Goal: Task Accomplishment & Management: Use online tool/utility

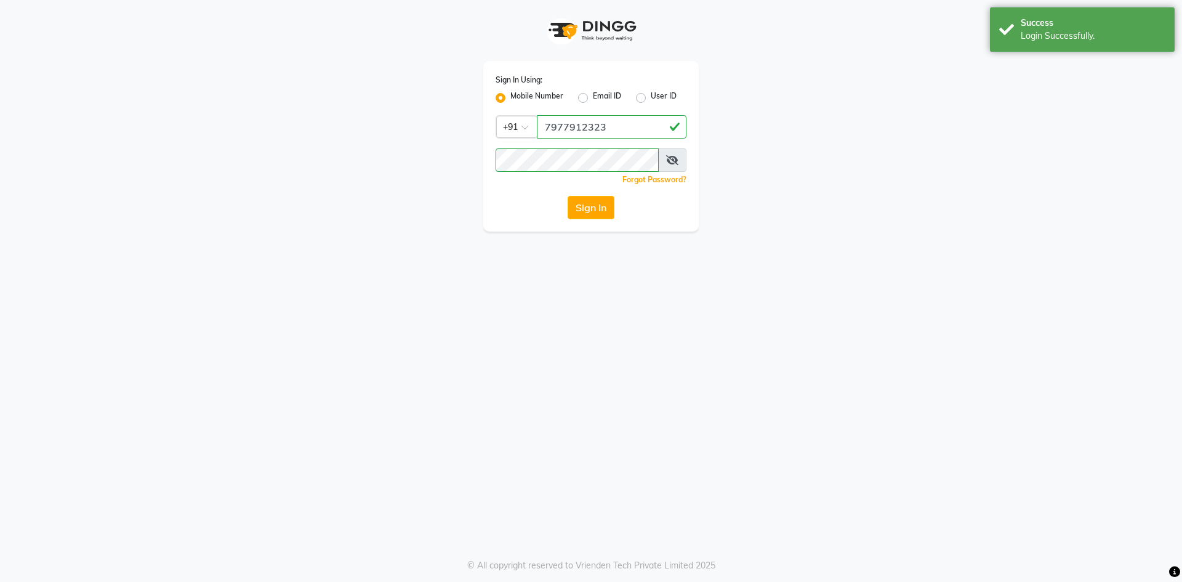
select select "568"
select select "service"
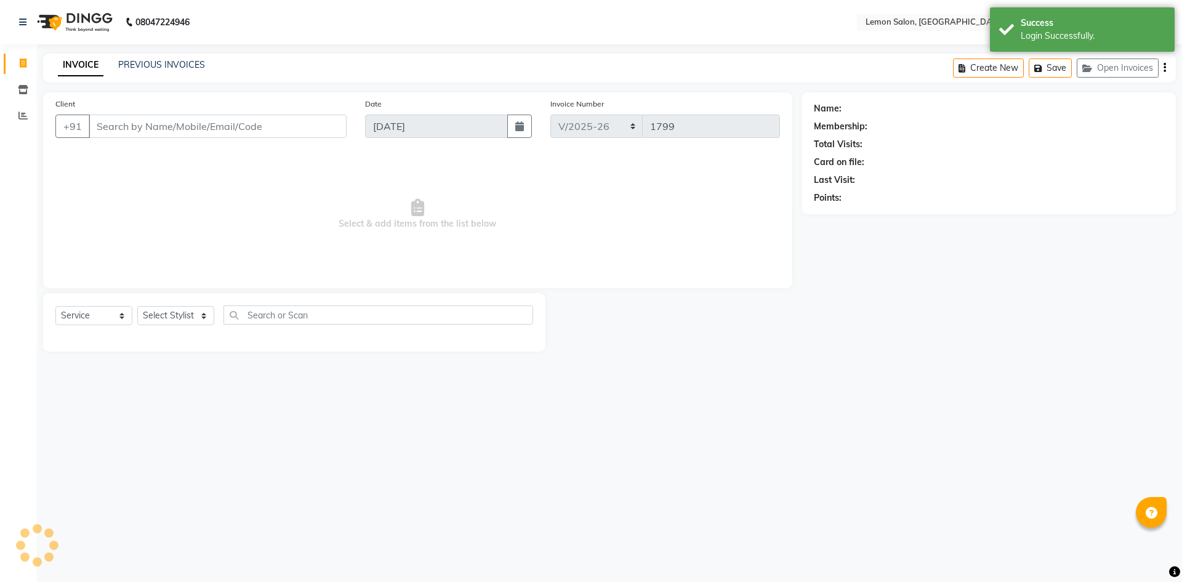
select select "en"
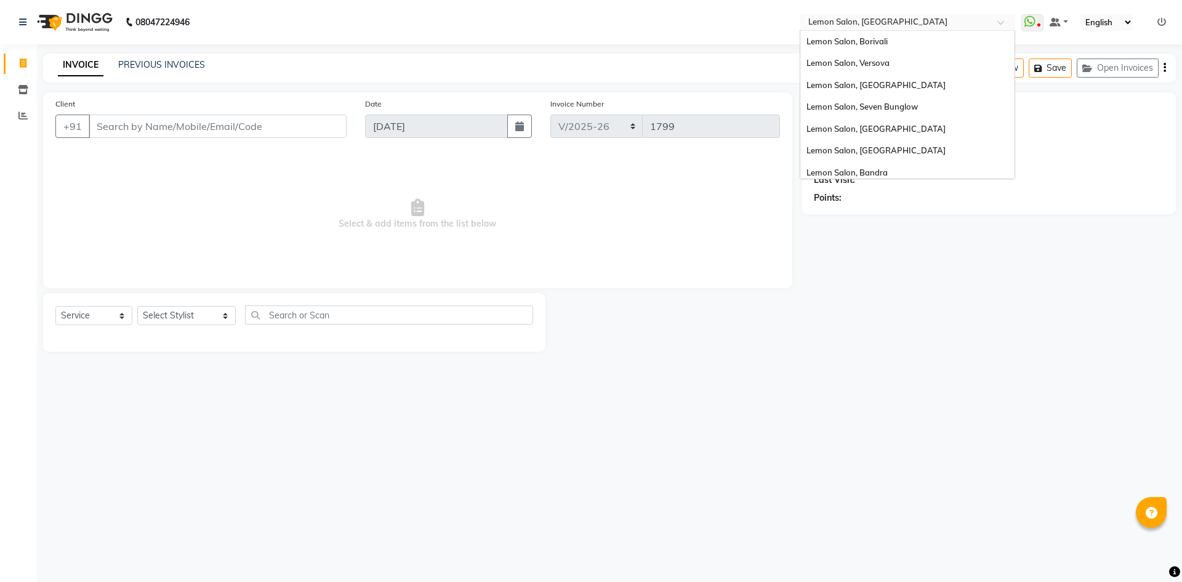
click at [892, 24] on input "text" at bounding box center [895, 23] width 179 height 12
click at [17, 115] on span at bounding box center [23, 116] width 22 height 14
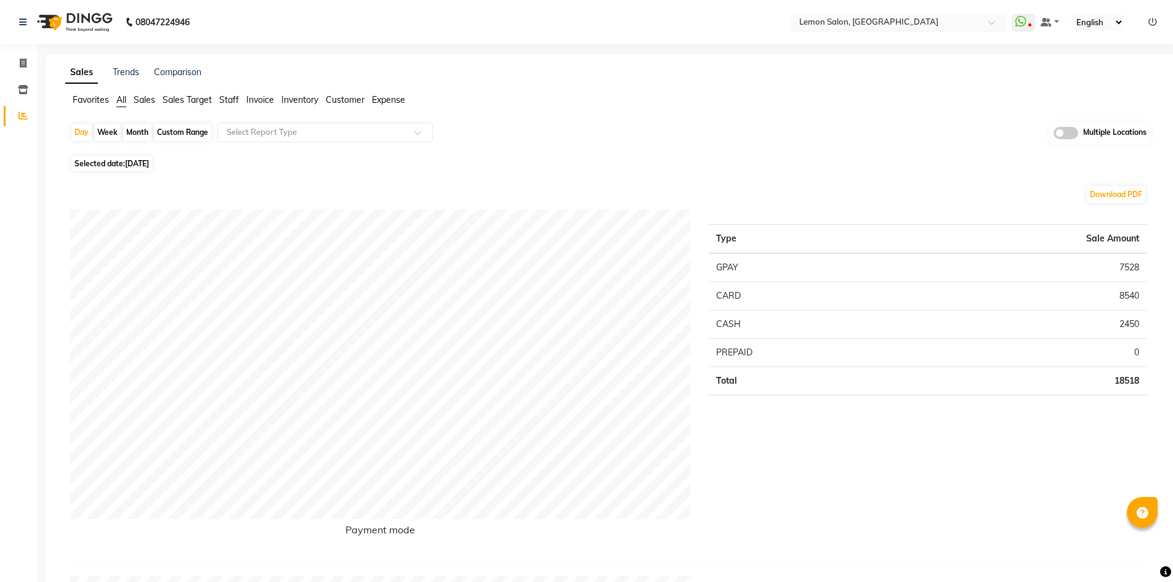
click at [896, 20] on input "text" at bounding box center [886, 23] width 179 height 12
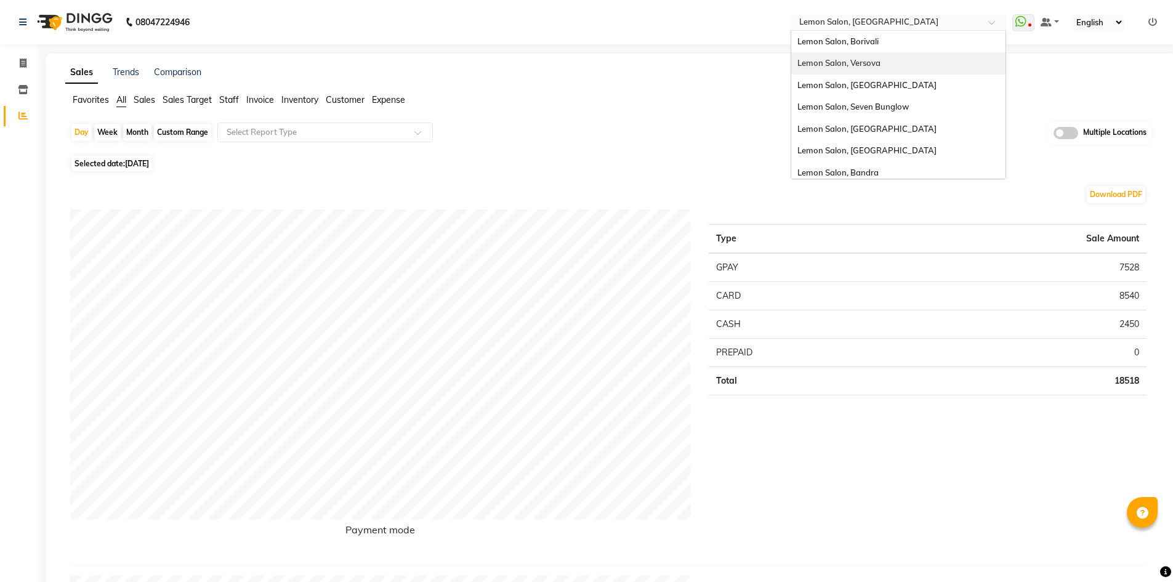
click at [887, 65] on div "Lemon Salon, Versova" at bounding box center [898, 63] width 214 height 22
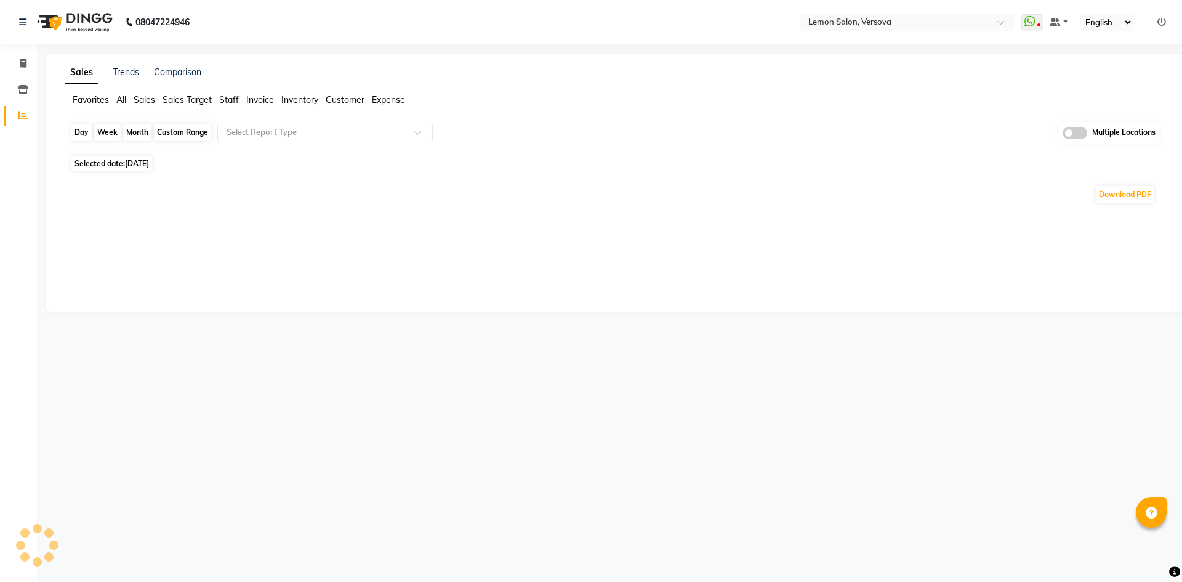
click at [79, 131] on div "Day" at bounding box center [81, 132] width 20 height 17
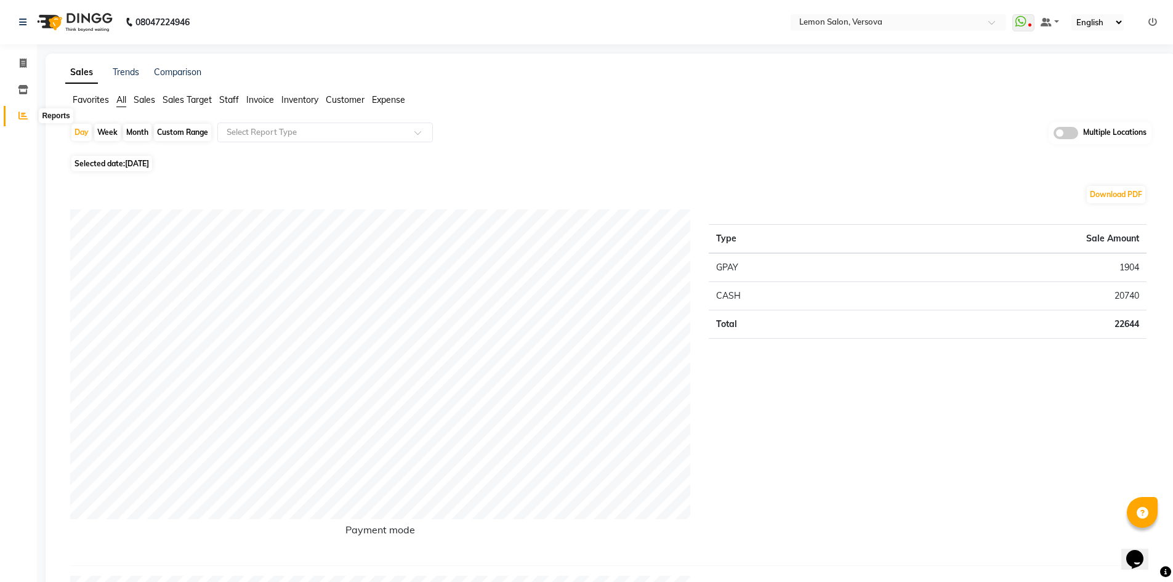
click at [20, 113] on icon at bounding box center [22, 115] width 9 height 9
click at [81, 131] on div "Day" at bounding box center [81, 132] width 20 height 17
select select "9"
select select "2025"
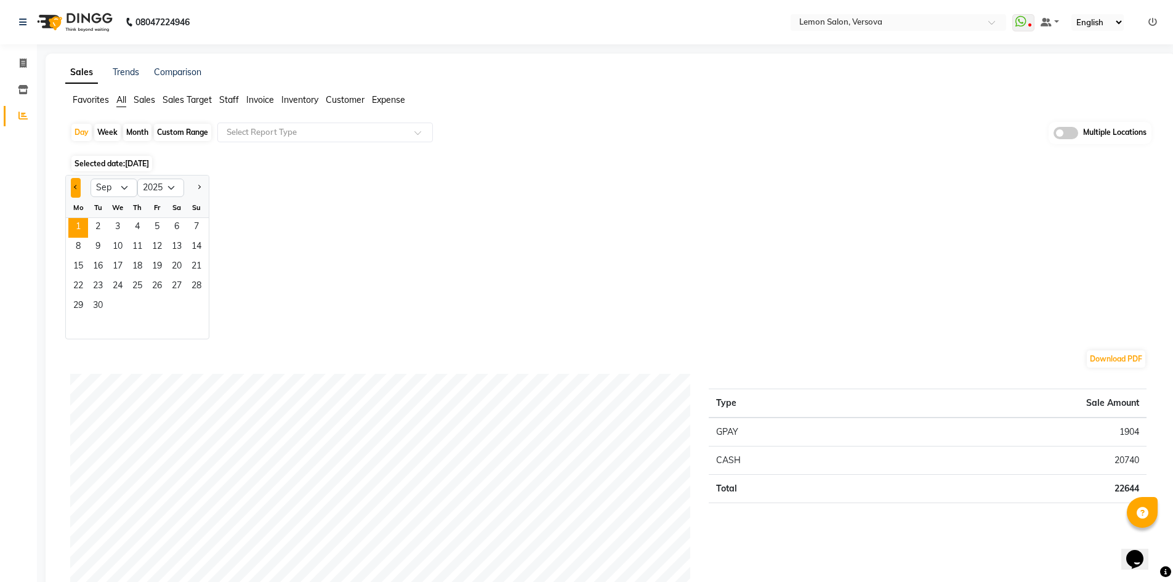
click at [73, 190] on button "Previous month" at bounding box center [76, 188] width 10 height 20
click at [197, 192] on button "Next month" at bounding box center [199, 188] width 10 height 20
select select "8"
click at [160, 306] on span "29" at bounding box center [157, 307] width 20 height 20
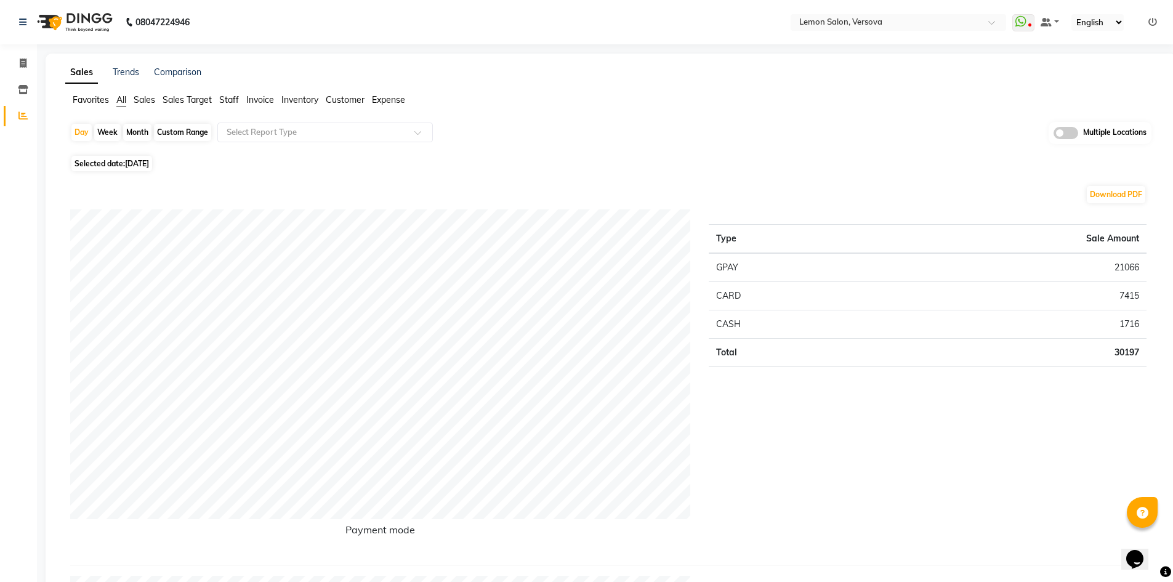
click at [20, 107] on link "Reports" at bounding box center [19, 116] width 30 height 20
click at [900, 26] on input "text" at bounding box center [886, 23] width 179 height 12
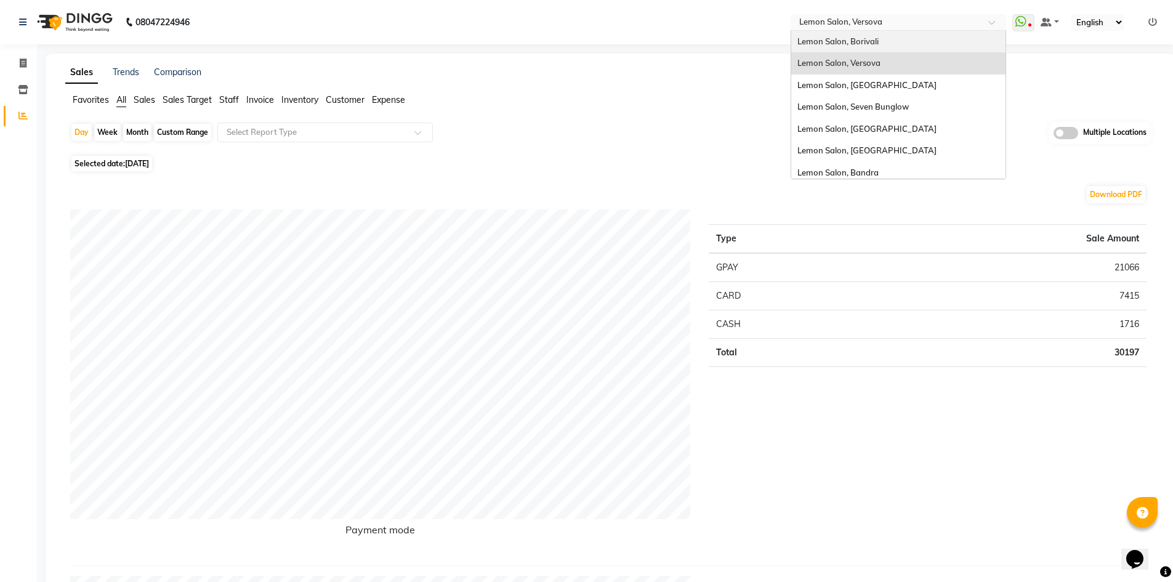
click at [664, 71] on div "Sales Trends Comparison" at bounding box center [611, 72] width 1106 height 13
click at [885, 23] on input "text" at bounding box center [886, 23] width 179 height 12
click at [658, 137] on div "Day Week Month Custom Range Select Report Type Multiple Locations" at bounding box center [610, 137] width 1081 height 30
click at [916, 20] on input "text" at bounding box center [886, 23] width 179 height 12
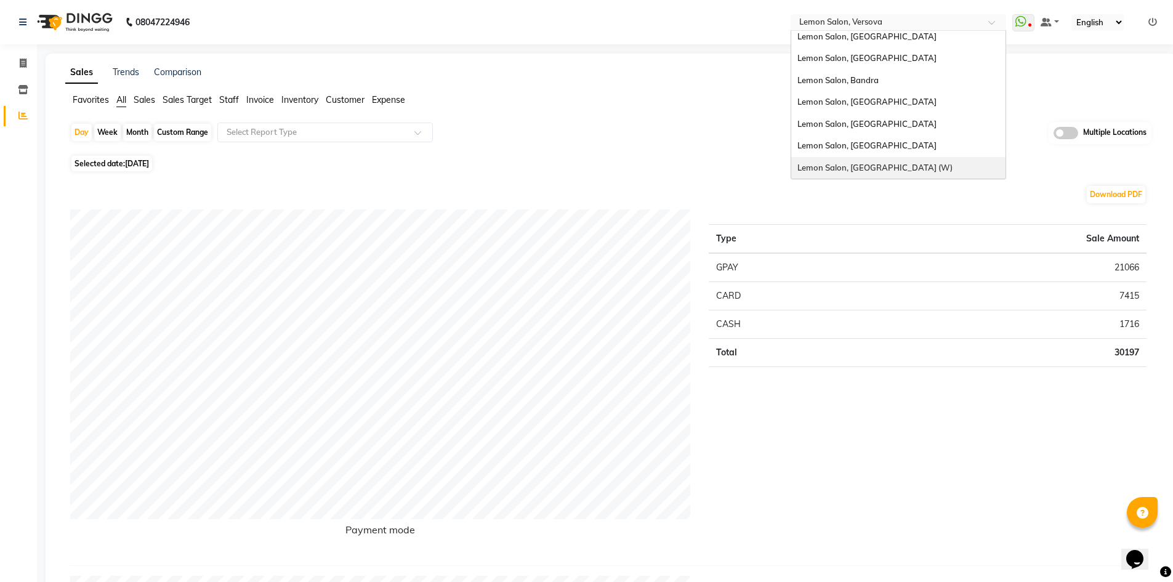
click at [558, 163] on div "Selected date: 29-08-2025" at bounding box center [613, 163] width 1086 height 13
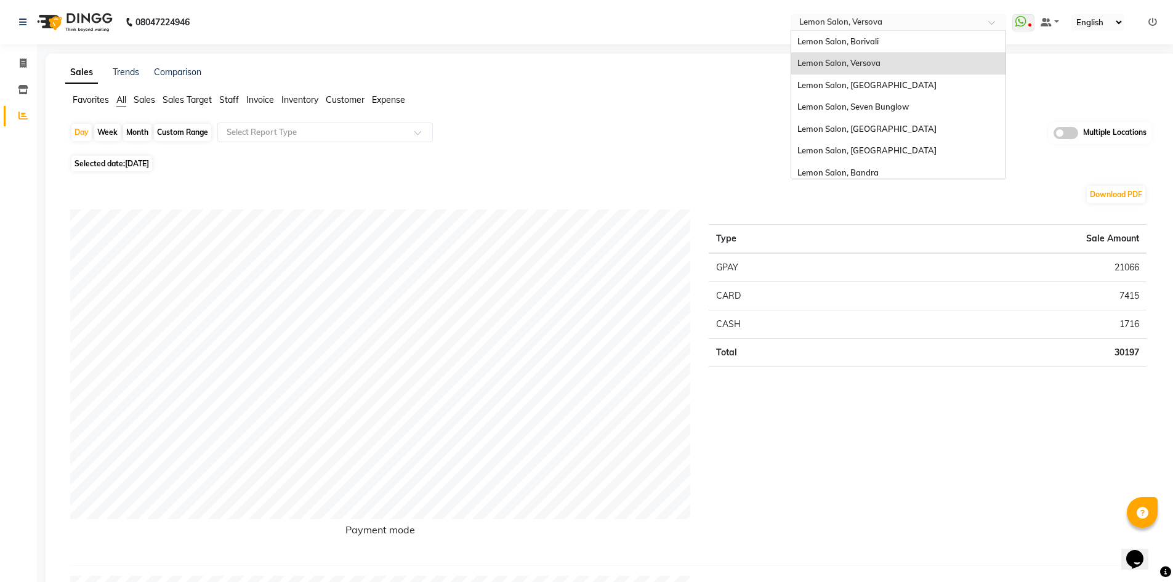
click at [899, 22] on input "text" at bounding box center [886, 23] width 179 height 12
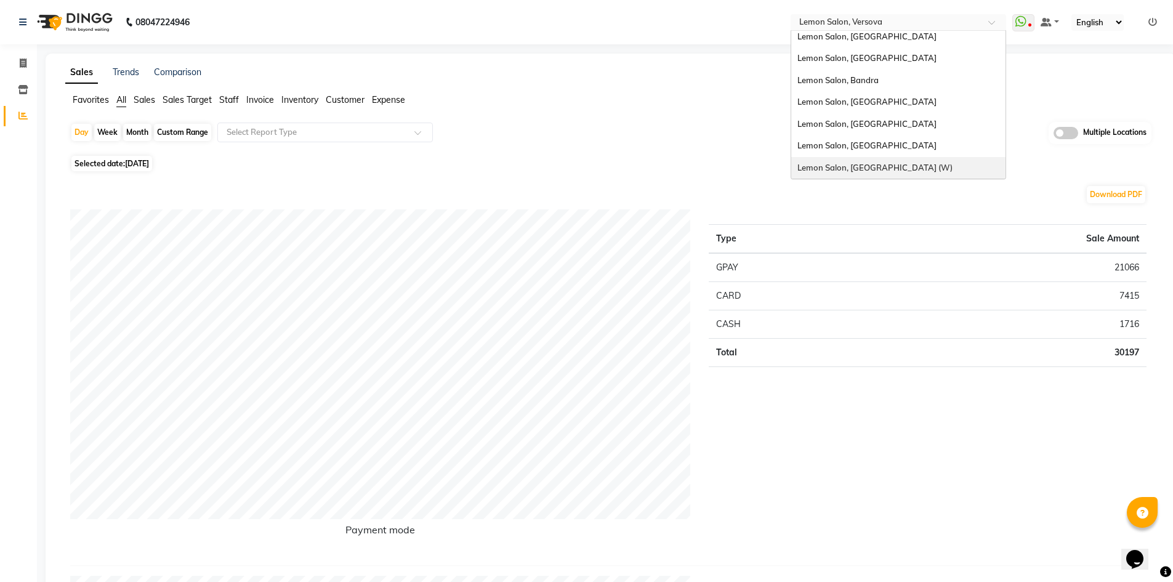
click at [871, 171] on span "Lemon Salon, [GEOGRAPHIC_DATA] (W)" at bounding box center [874, 168] width 155 height 10
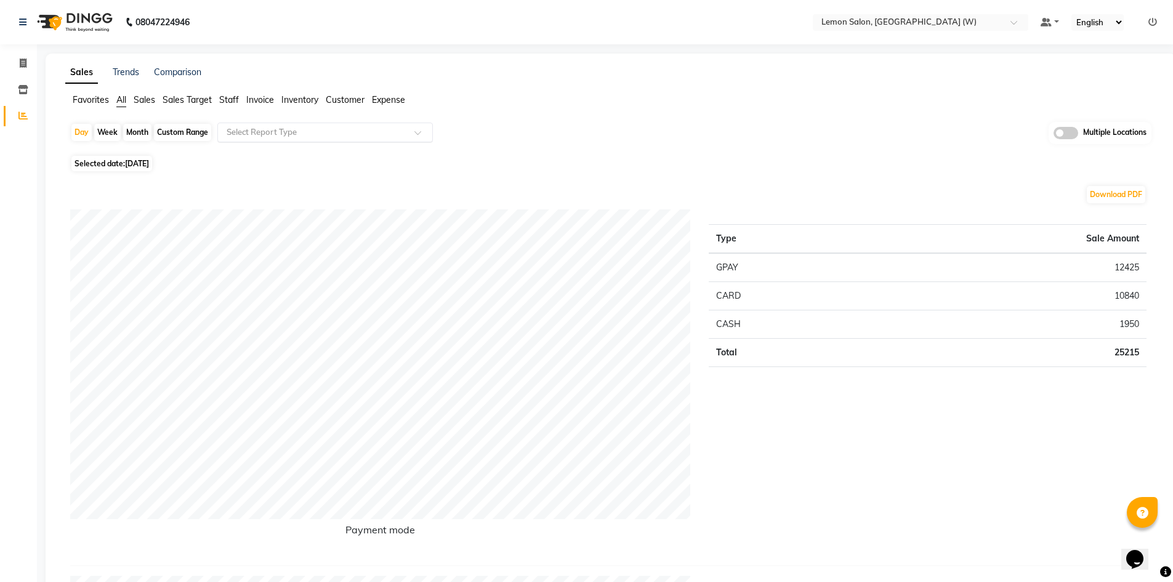
click at [268, 129] on input "text" at bounding box center [312, 132] width 177 height 12
type input "stock"
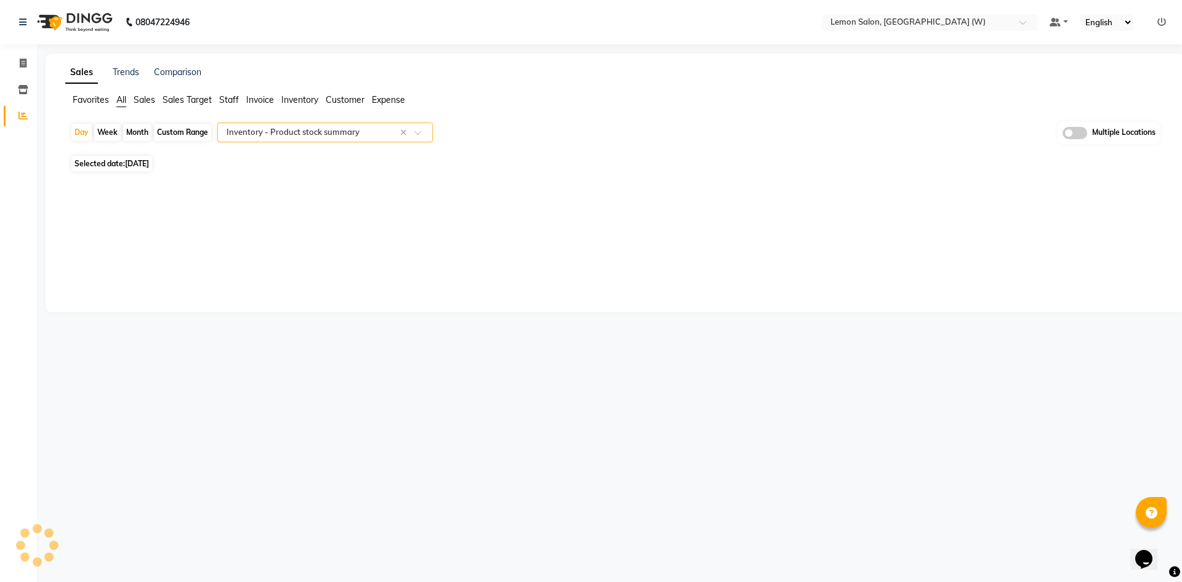
select select "full_report"
select select "csv"
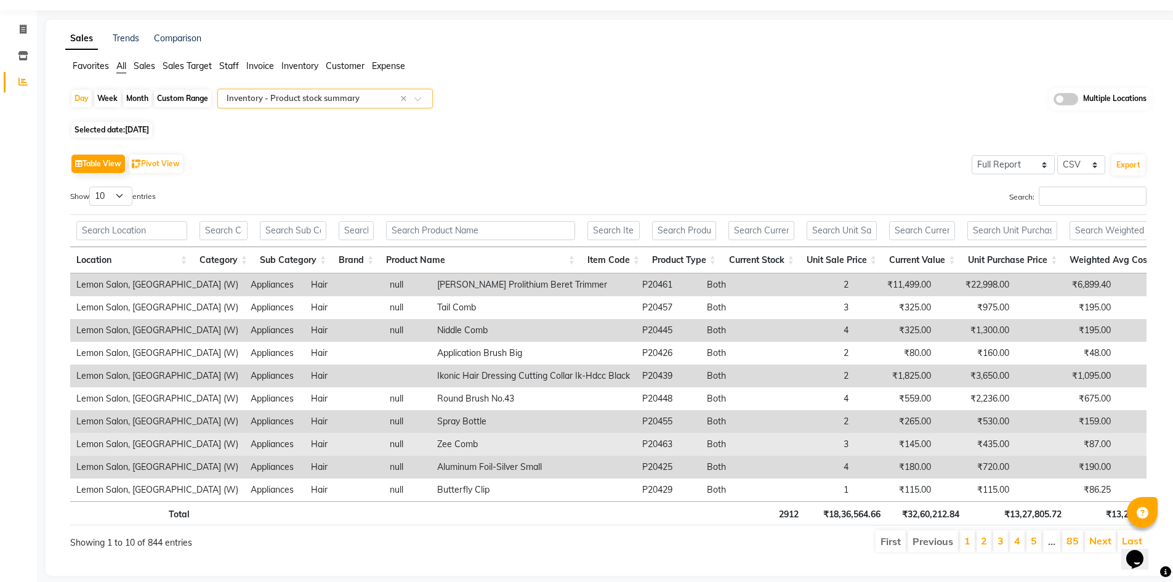
scroll to position [65, 0]
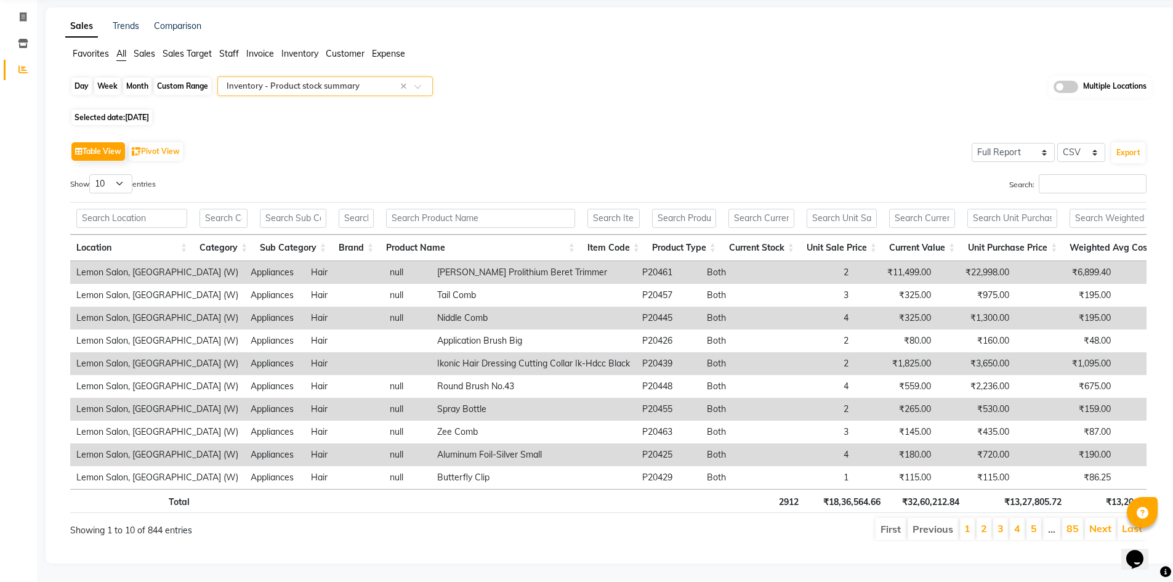
click at [79, 78] on div "Day" at bounding box center [81, 86] width 20 height 17
select select "9"
select select "2025"
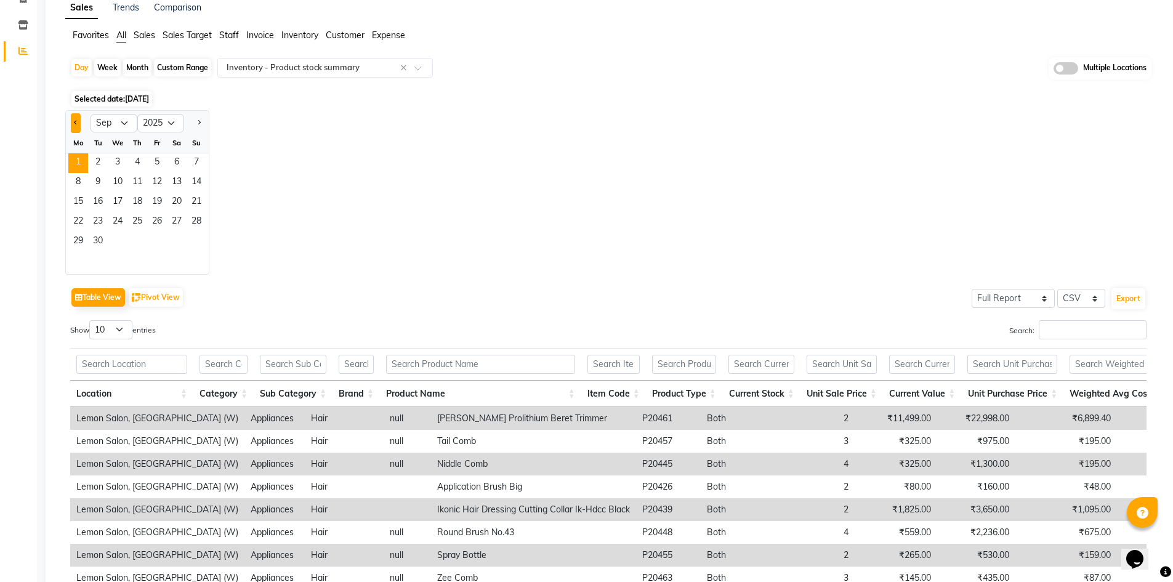
click at [76, 119] on button "Previous month" at bounding box center [76, 123] width 10 height 20
select select "8"
click at [195, 239] on span "31" at bounding box center [197, 242] width 20 height 20
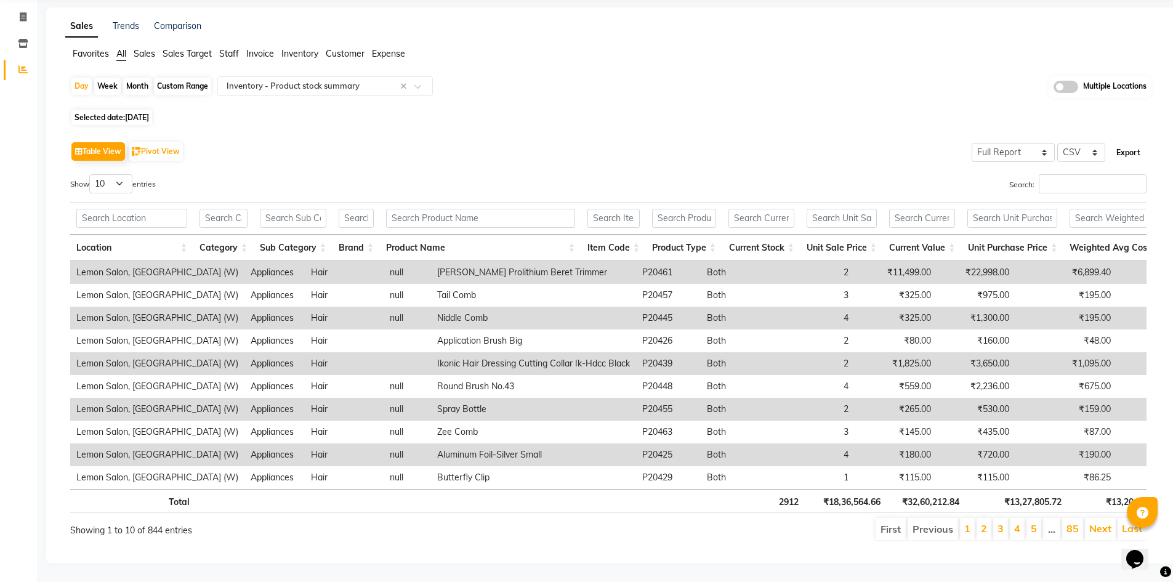
click at [1127, 142] on button "Export" at bounding box center [1129, 152] width 34 height 21
click at [84, 78] on div "Day" at bounding box center [81, 86] width 20 height 17
select select "8"
select select "2025"
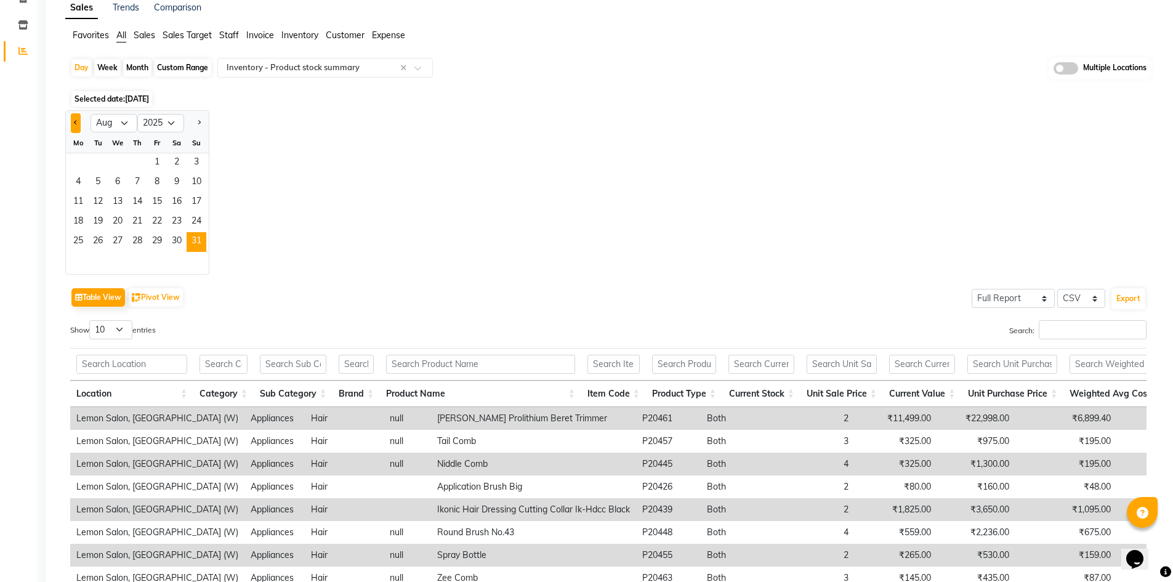
click at [76, 126] on button "Previous month" at bounding box center [76, 123] width 10 height 20
select select "7"
click at [139, 238] on span "31" at bounding box center [137, 242] width 20 height 20
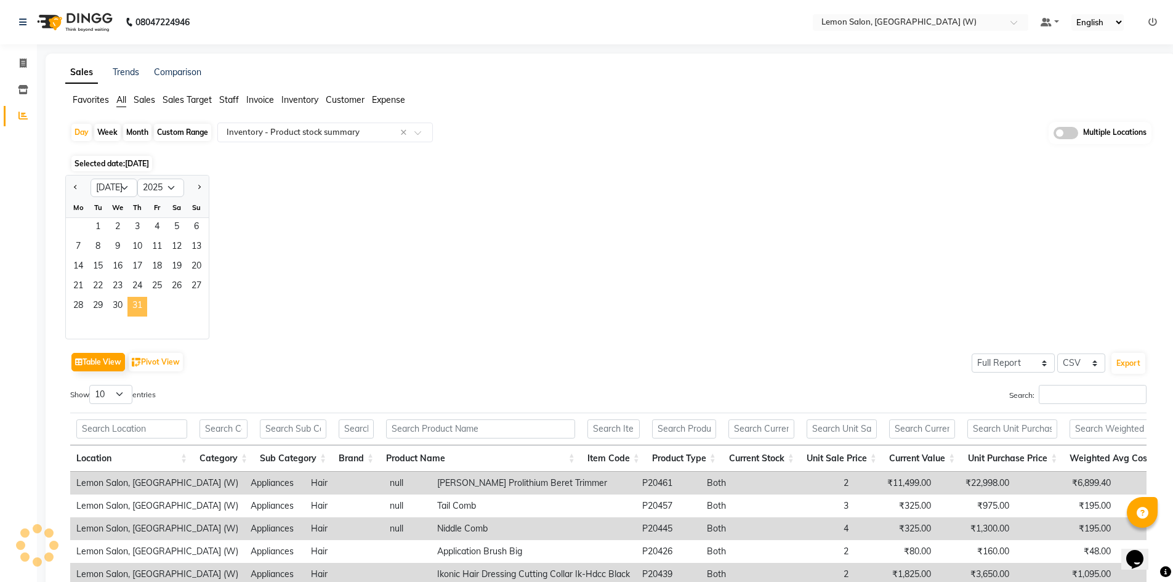
click at [137, 308] on span "31" at bounding box center [137, 307] width 20 height 20
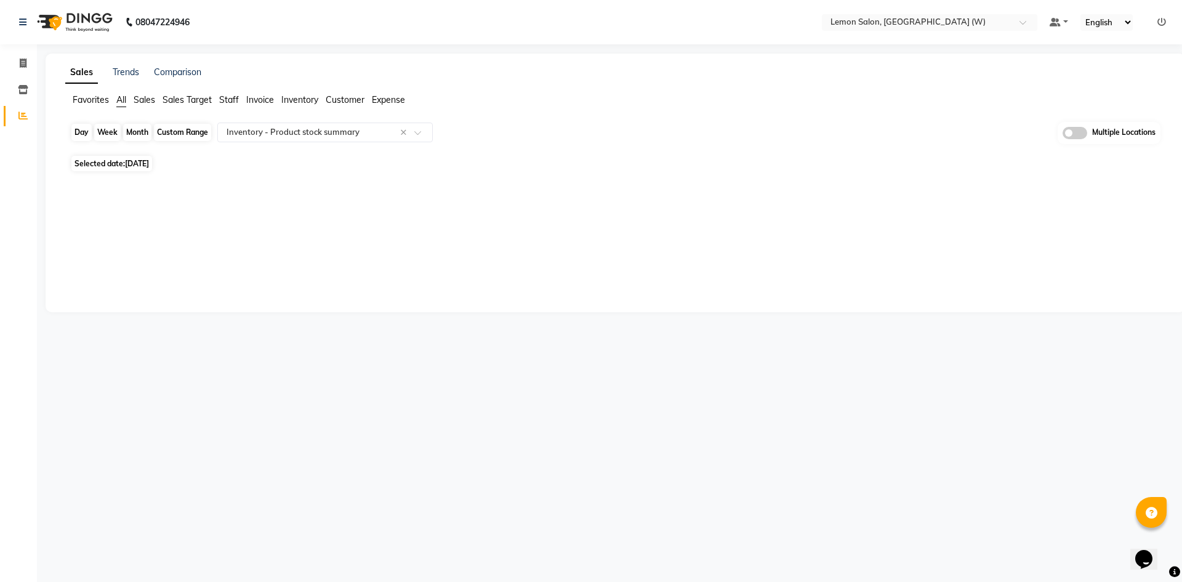
click at [82, 139] on div "Day" at bounding box center [81, 132] width 20 height 17
select select "7"
select select "2025"
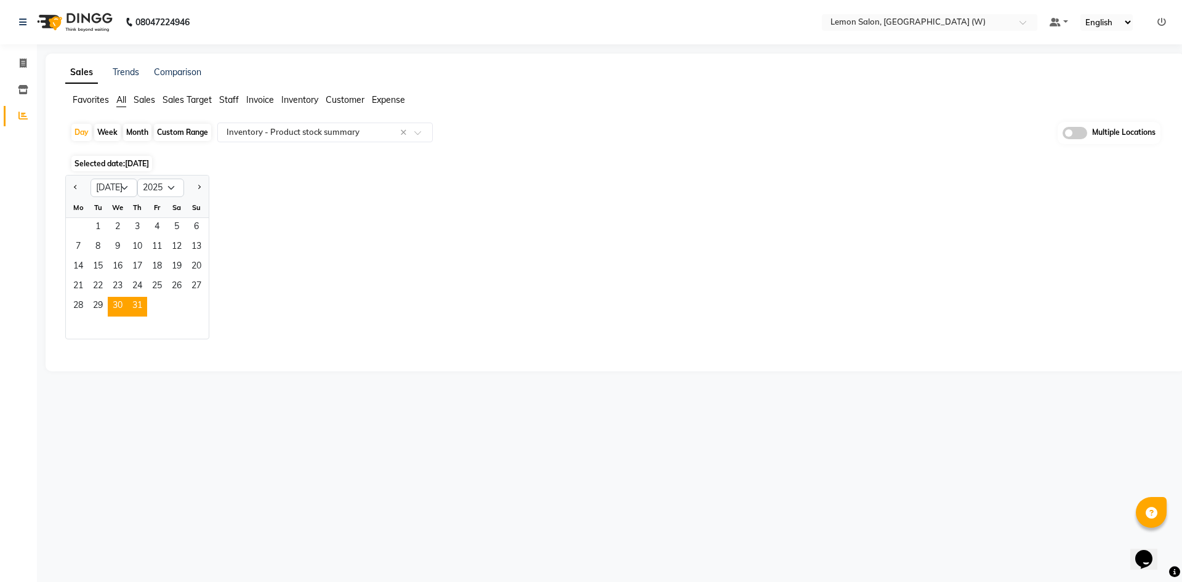
drag, startPoint x: 139, startPoint y: 317, endPoint x: 124, endPoint y: 314, distance: 14.4
click at [137, 316] on ngb-datepicker-month "Mo Tu We Th Fr Sa Su 1 2 3 4 5 6 7 8 9 10 11 12 13 14 15 16 17 18 19 20 21 22 2…" at bounding box center [137, 268] width 143 height 141
click at [134, 309] on span "31" at bounding box center [137, 307] width 20 height 20
select select "full_report"
select select "csv"
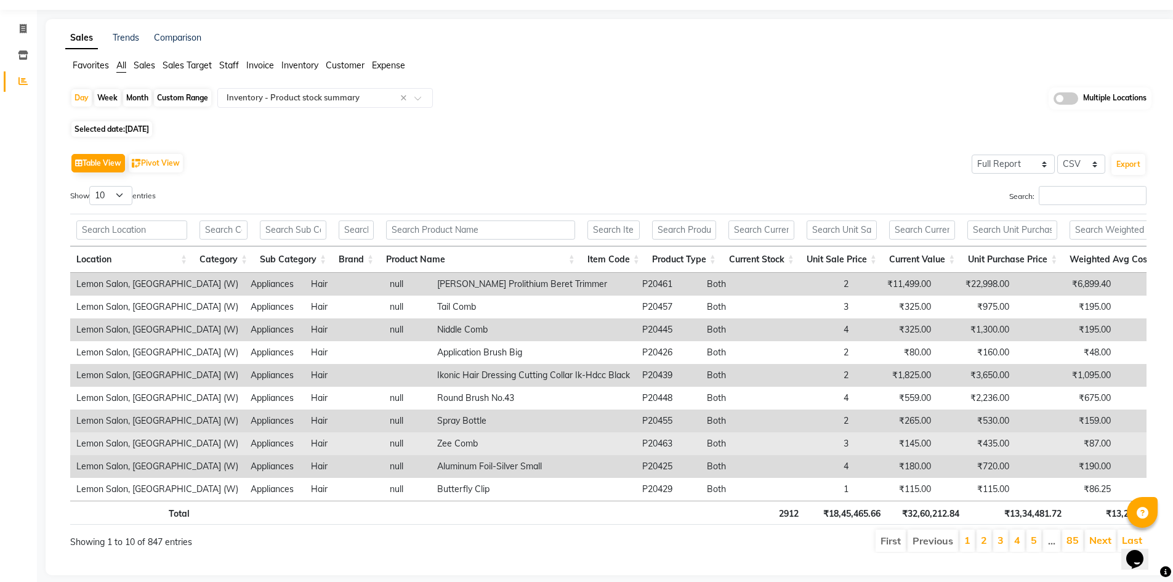
scroll to position [65, 0]
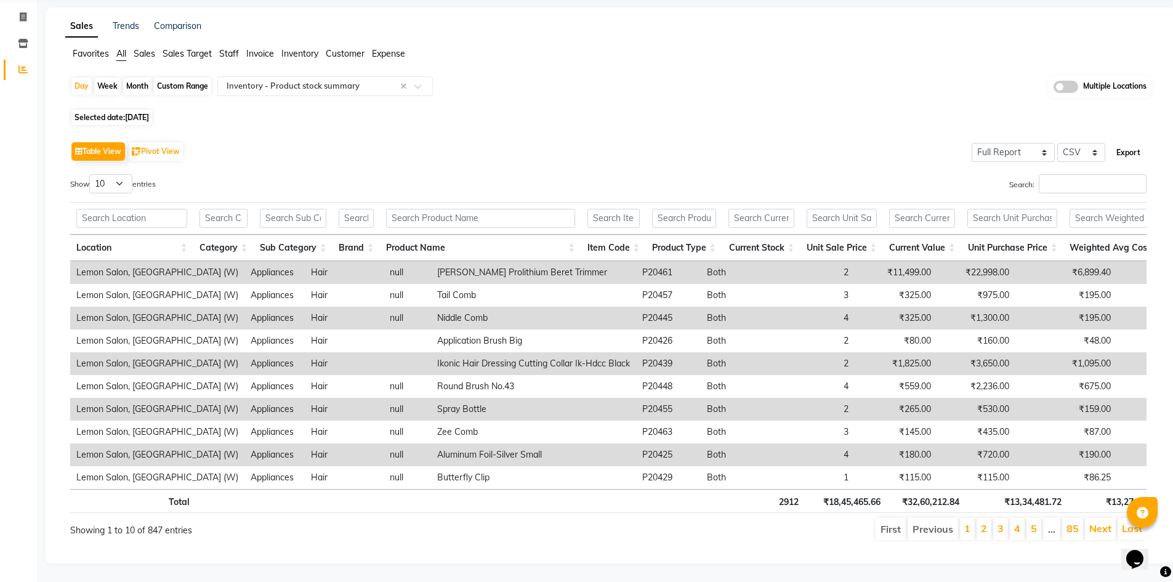
click at [1137, 142] on button "Export" at bounding box center [1129, 152] width 34 height 21
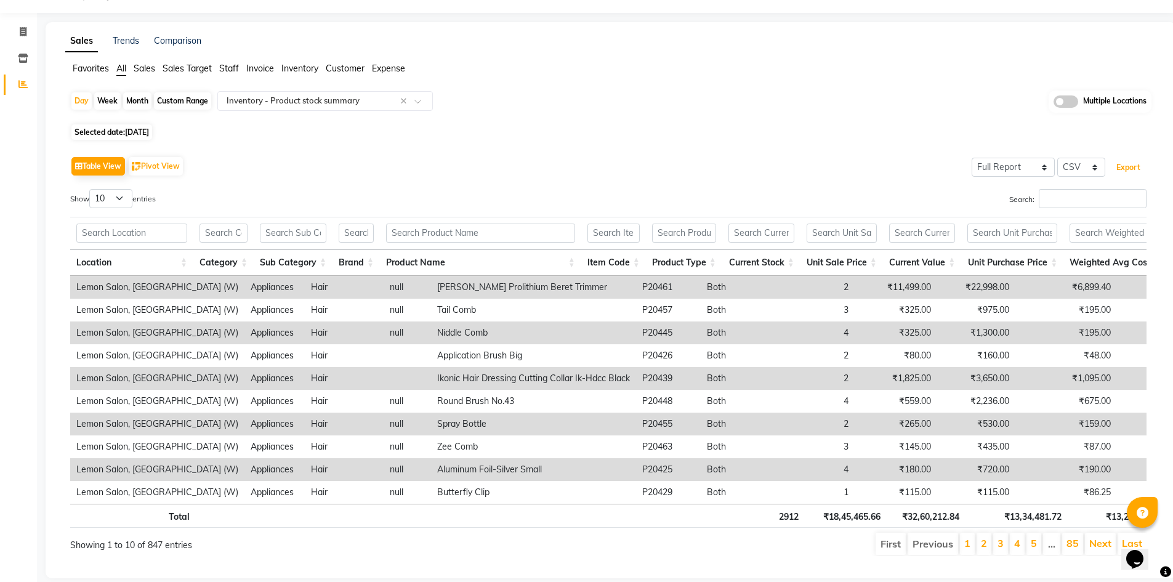
scroll to position [0, 0]
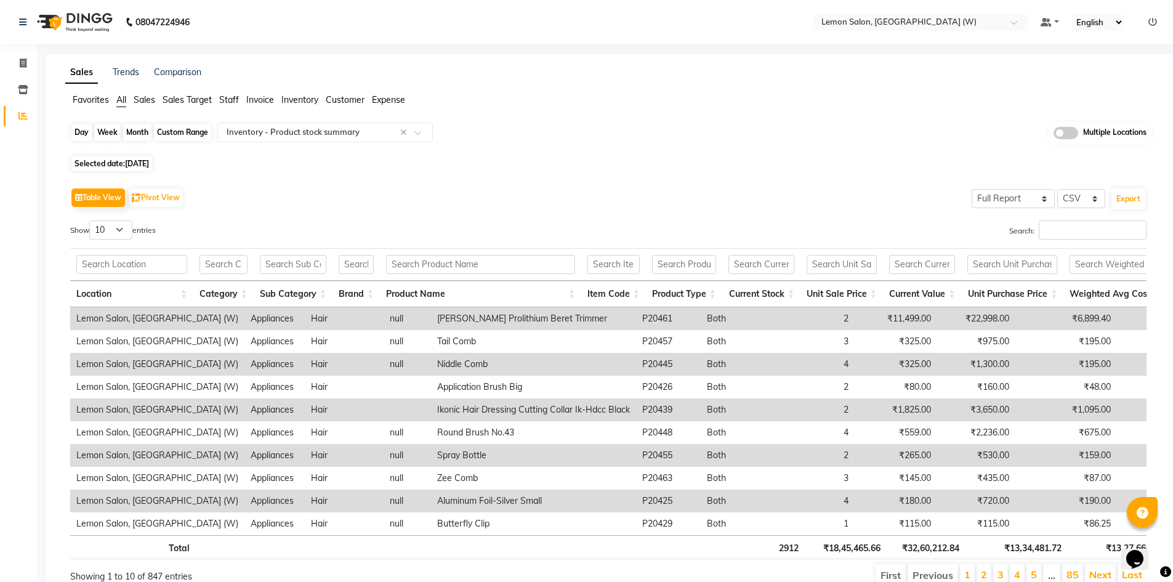
click at [82, 135] on div "Day" at bounding box center [81, 132] width 20 height 17
select select "7"
select select "2025"
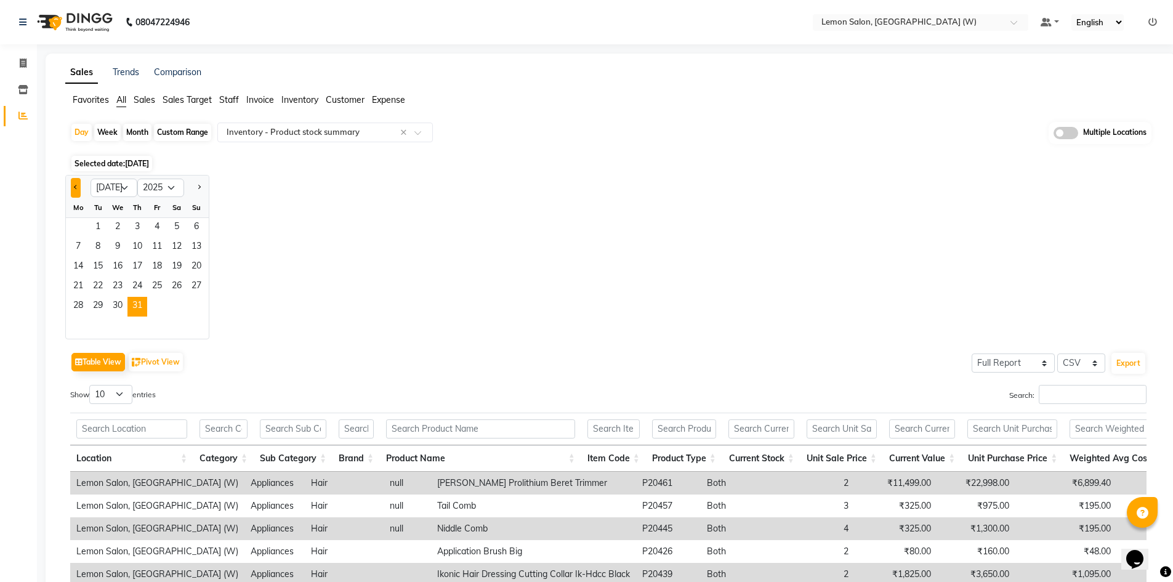
click at [79, 188] on button "Previous month" at bounding box center [76, 188] width 10 height 20
select select "6"
click at [73, 321] on span "30" at bounding box center [78, 327] width 20 height 20
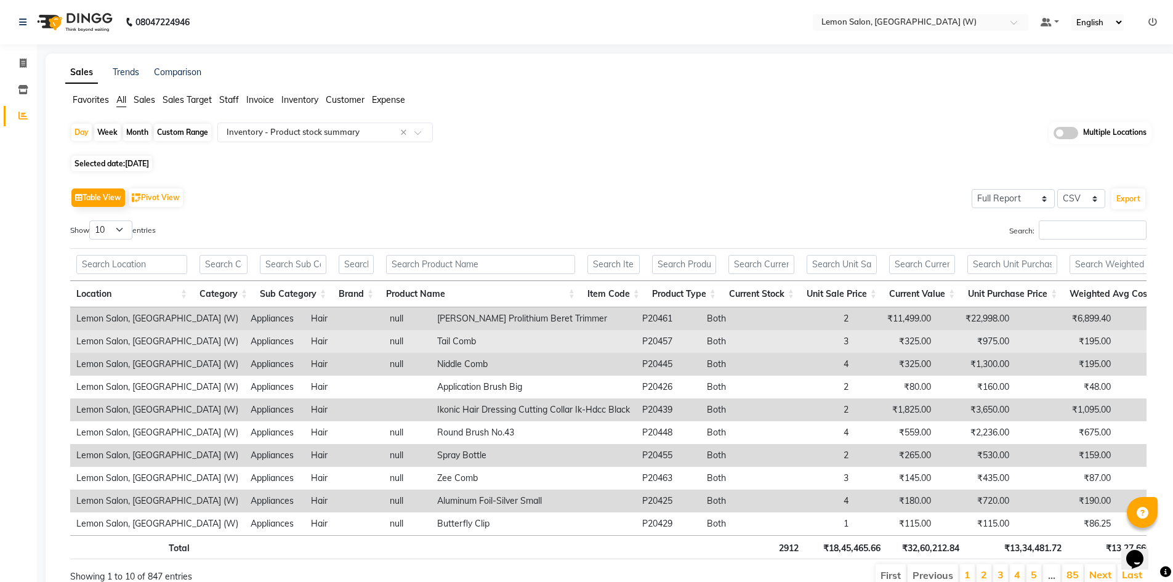
scroll to position [65, 0]
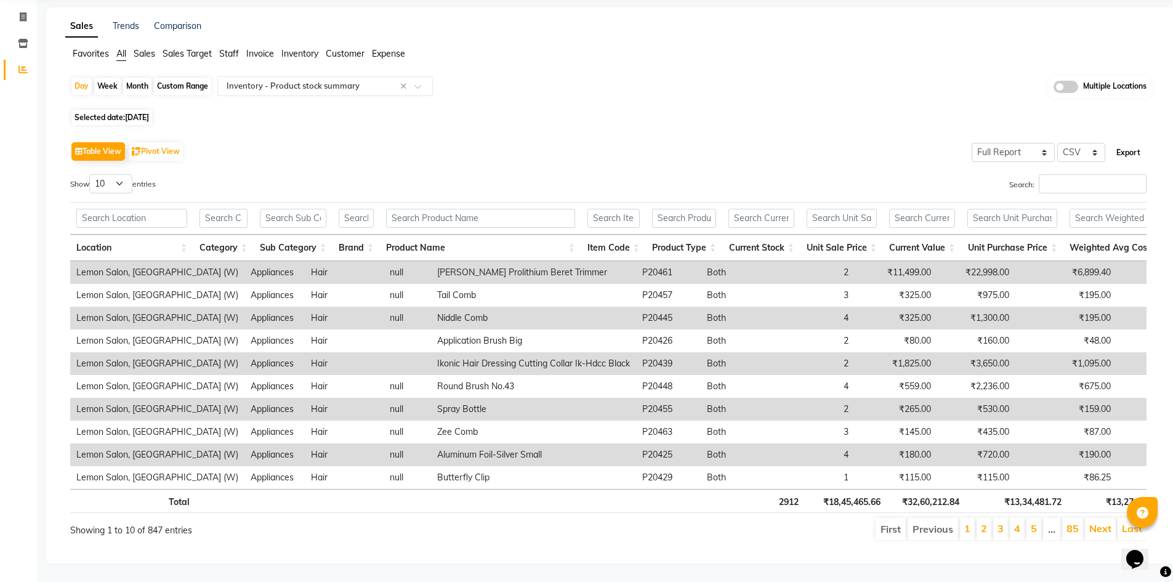
click at [1125, 142] on button "Export" at bounding box center [1129, 152] width 34 height 21
click at [77, 78] on div "Day" at bounding box center [81, 86] width 20 height 17
select select "6"
select select "2025"
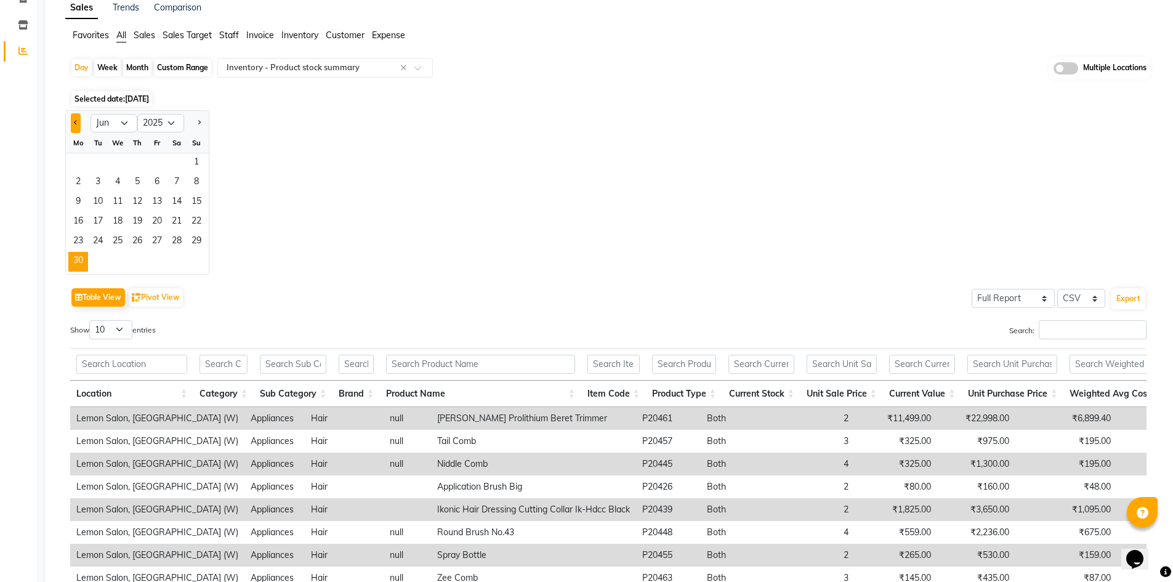
click at [76, 126] on button "Previous month" at bounding box center [76, 123] width 10 height 20
select select "5"
click at [170, 240] on span "31" at bounding box center [177, 242] width 20 height 20
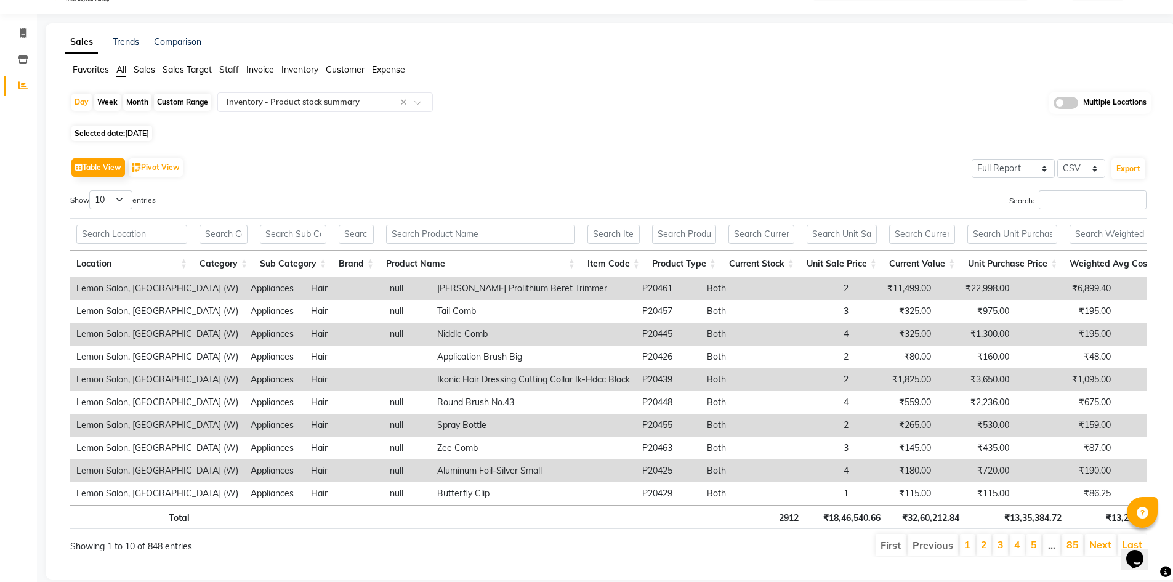
scroll to position [0, 0]
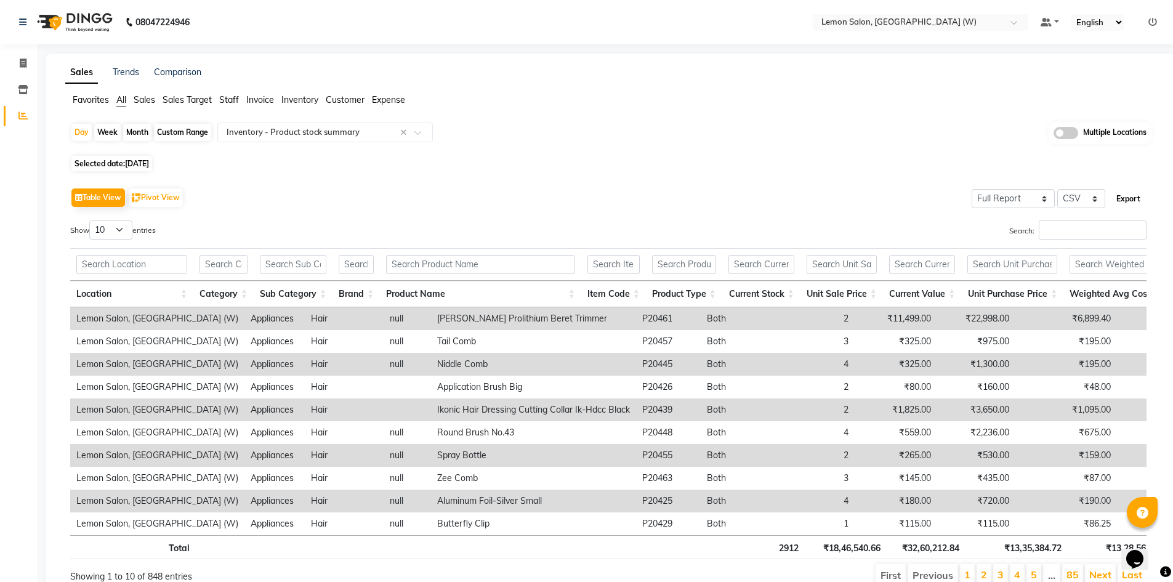
click at [1129, 203] on button "Export" at bounding box center [1129, 198] width 34 height 21
click at [81, 126] on div "Day" at bounding box center [81, 132] width 20 height 17
select select "5"
select select "2025"
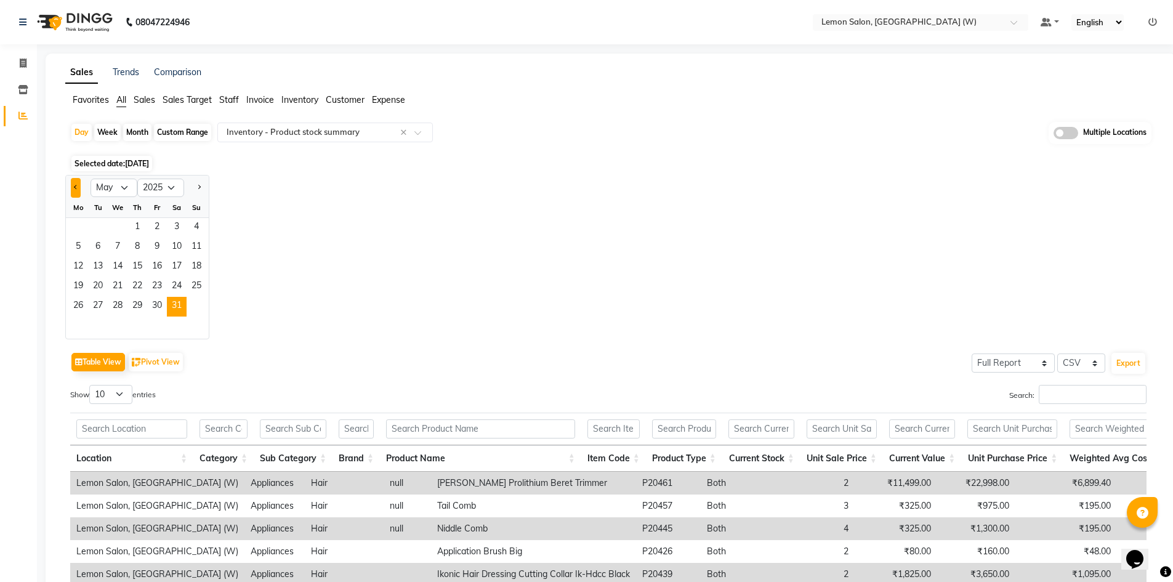
click at [78, 185] on button "Previous month" at bounding box center [76, 188] width 10 height 20
select select "4"
click at [116, 302] on span "30" at bounding box center [118, 307] width 20 height 20
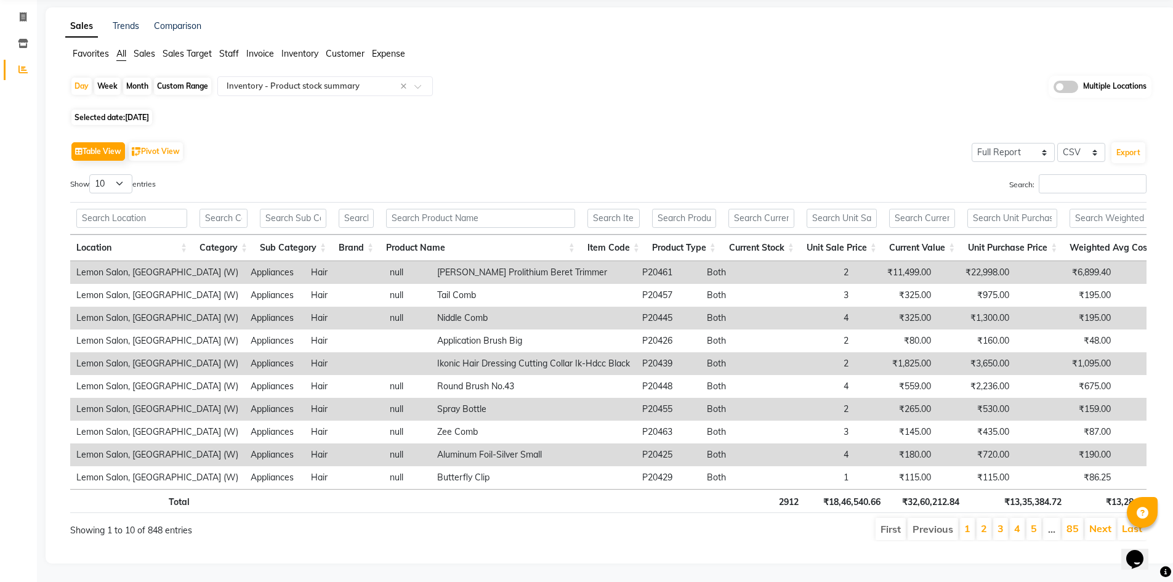
scroll to position [65, 0]
click at [1129, 142] on button "Export" at bounding box center [1129, 152] width 34 height 21
click at [85, 78] on div "Day" at bounding box center [81, 86] width 20 height 17
select select "4"
select select "2025"
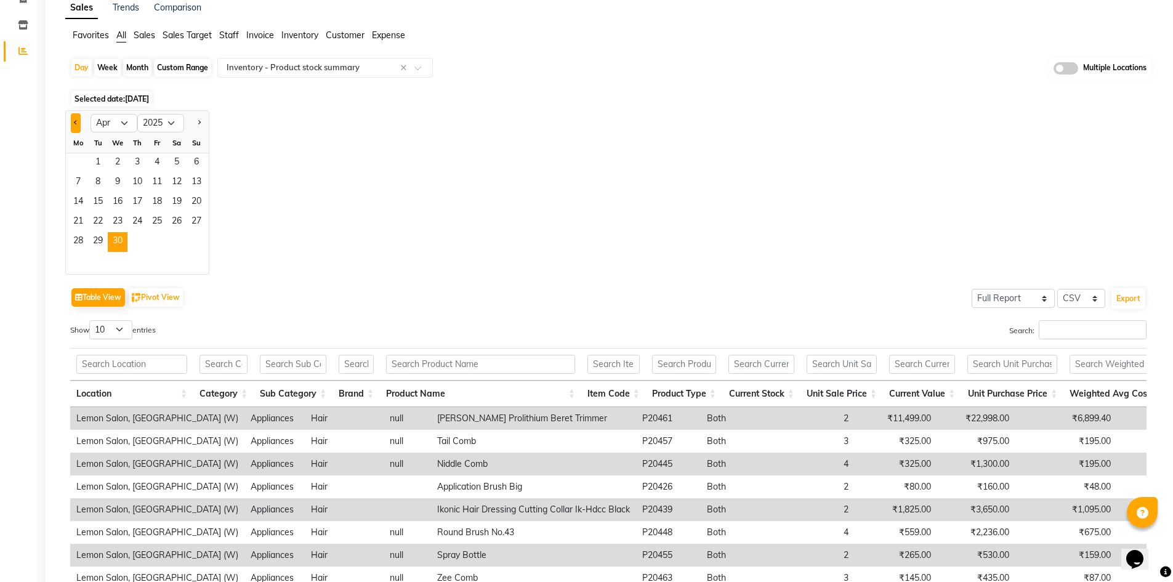
click at [77, 122] on span "Previous month" at bounding box center [76, 122] width 4 height 4
select select "3"
click at [75, 257] on span "31" at bounding box center [78, 262] width 20 height 20
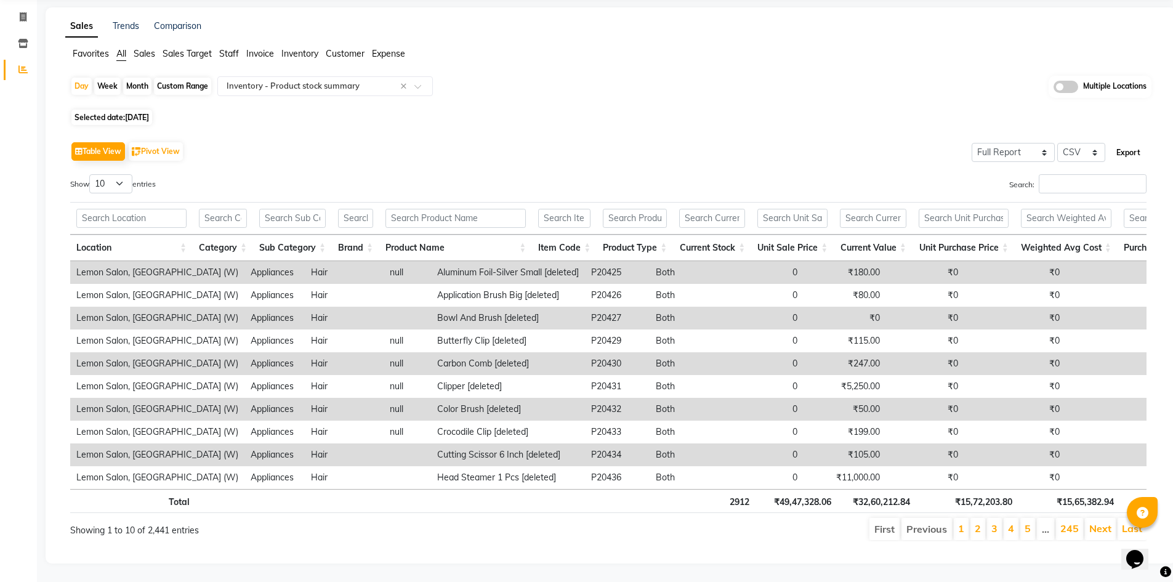
click at [1128, 142] on button "Export" at bounding box center [1129, 152] width 34 height 21
click at [318, 80] on input "text" at bounding box center [312, 86] width 177 height 12
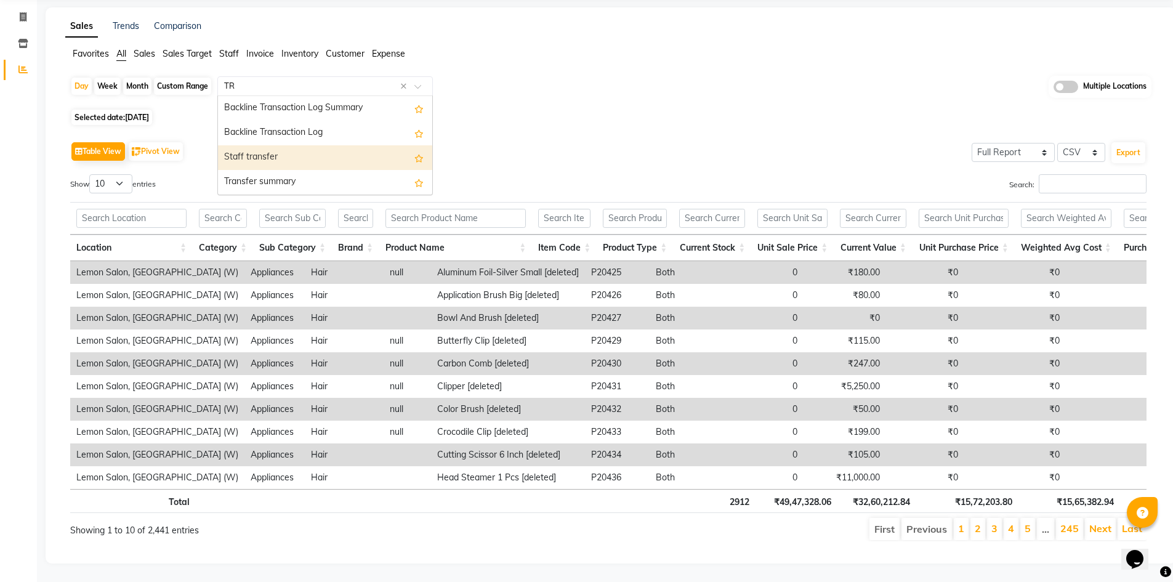
scroll to position [0, 0]
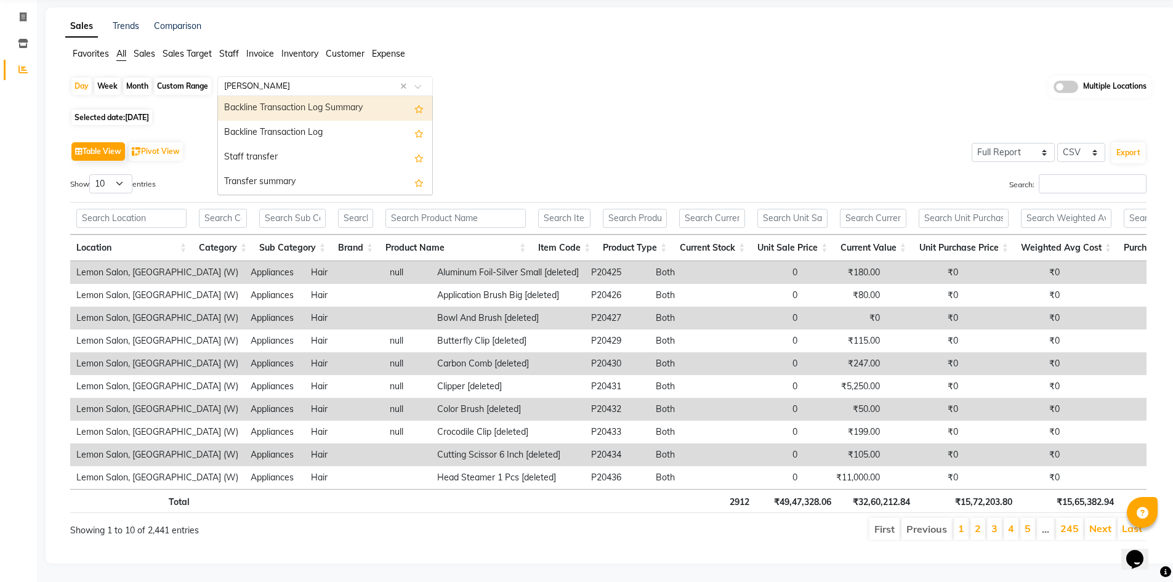
type input "TRANS"
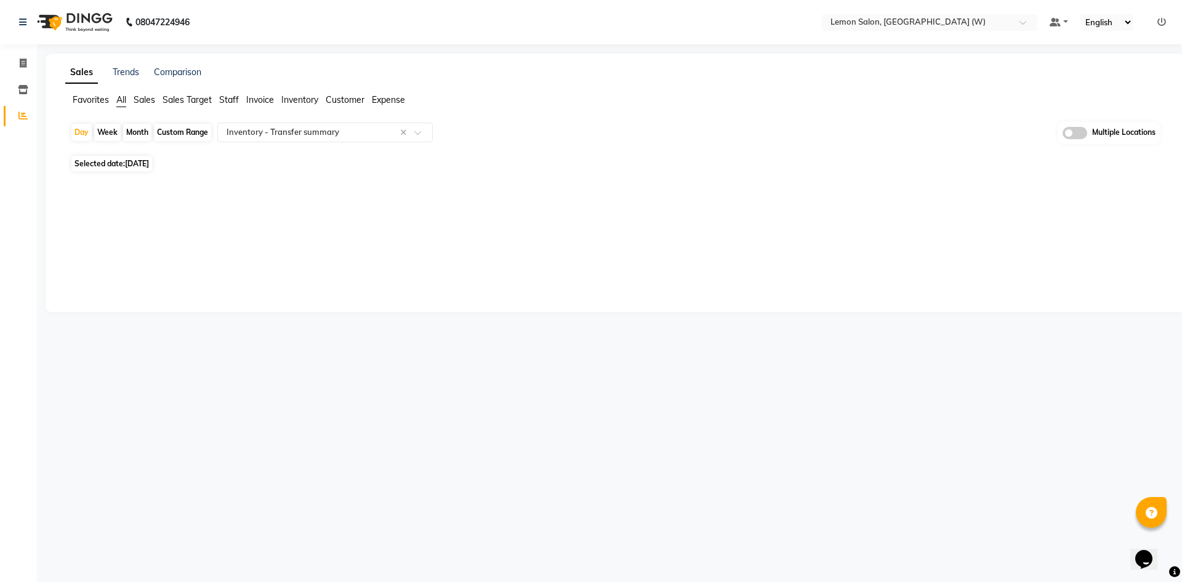
click at [141, 135] on div "Month" at bounding box center [137, 132] width 28 height 17
select select "3"
select select "2025"
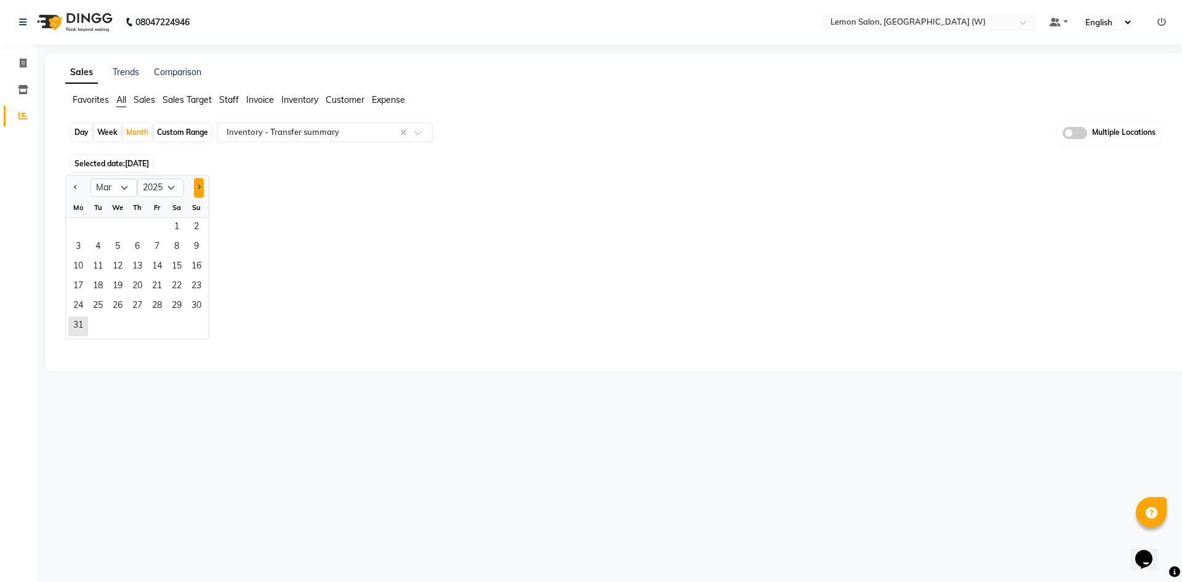
click at [200, 185] on span "Next month" at bounding box center [198, 187] width 4 height 4
click at [196, 187] on span "Next month" at bounding box center [198, 187] width 4 height 4
select select "5"
click at [134, 223] on span "1" at bounding box center [137, 228] width 20 height 20
select select "full_report"
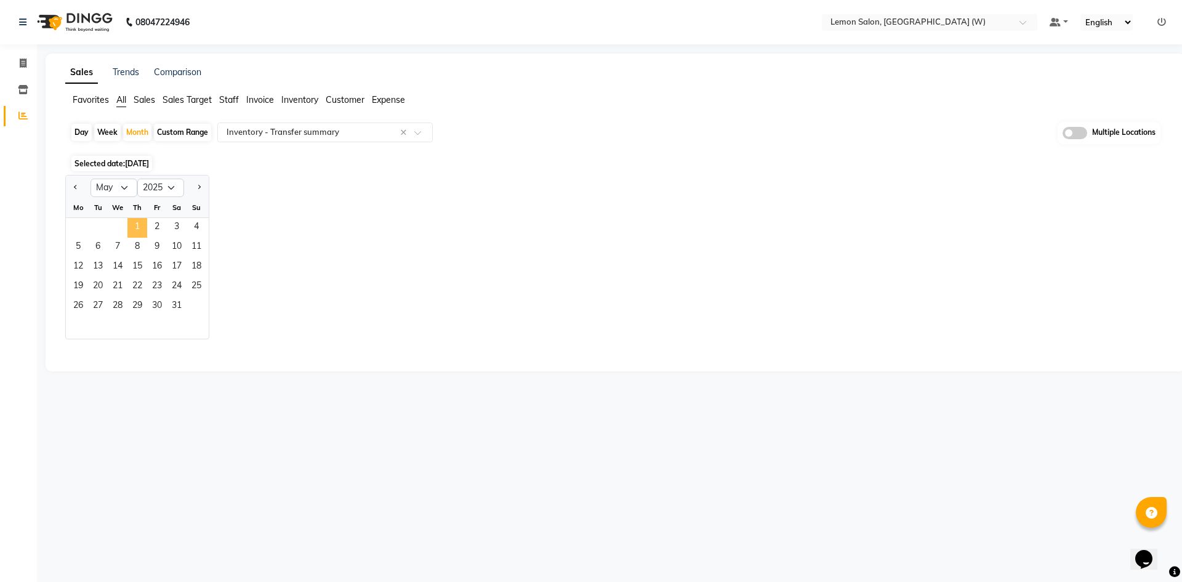
select select "csv"
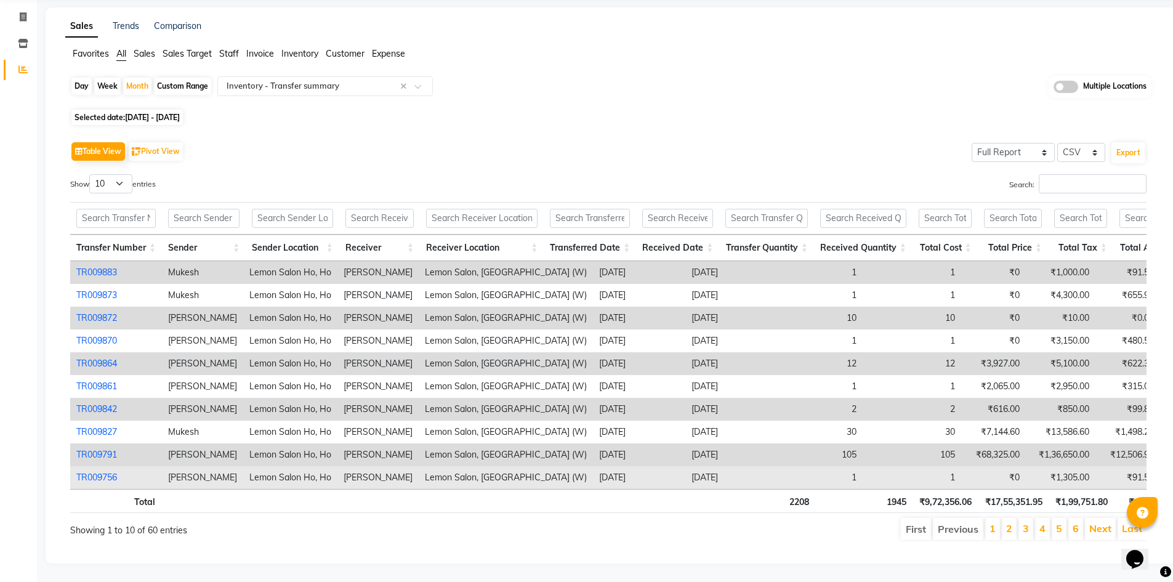
scroll to position [65, 0]
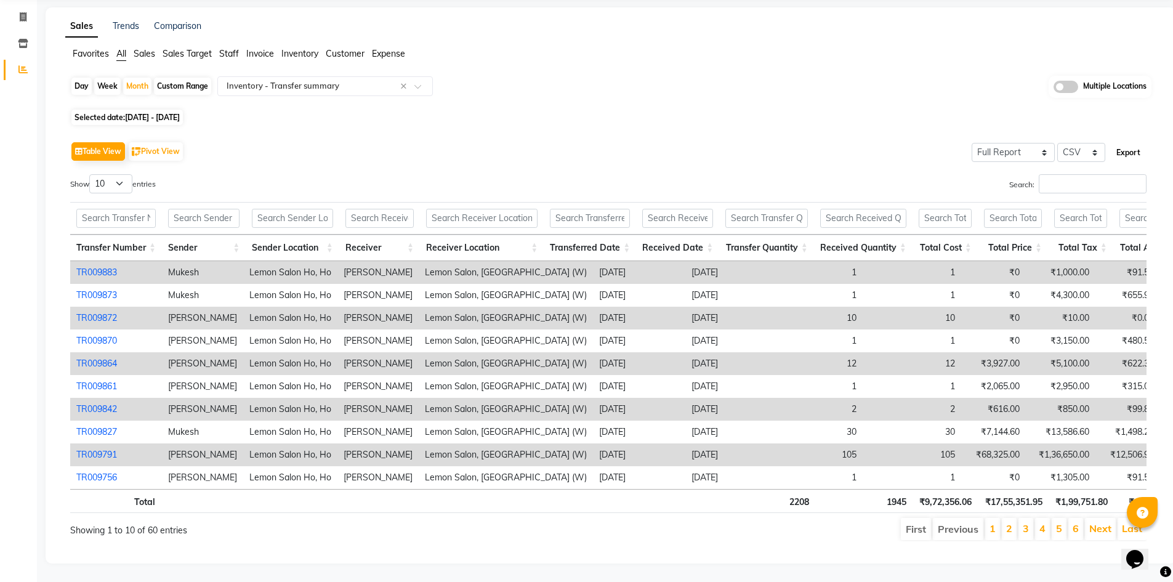
click at [1130, 142] on button "Export" at bounding box center [1129, 152] width 34 height 21
click at [132, 78] on div "Month" at bounding box center [137, 86] width 28 height 17
select select "5"
select select "2025"
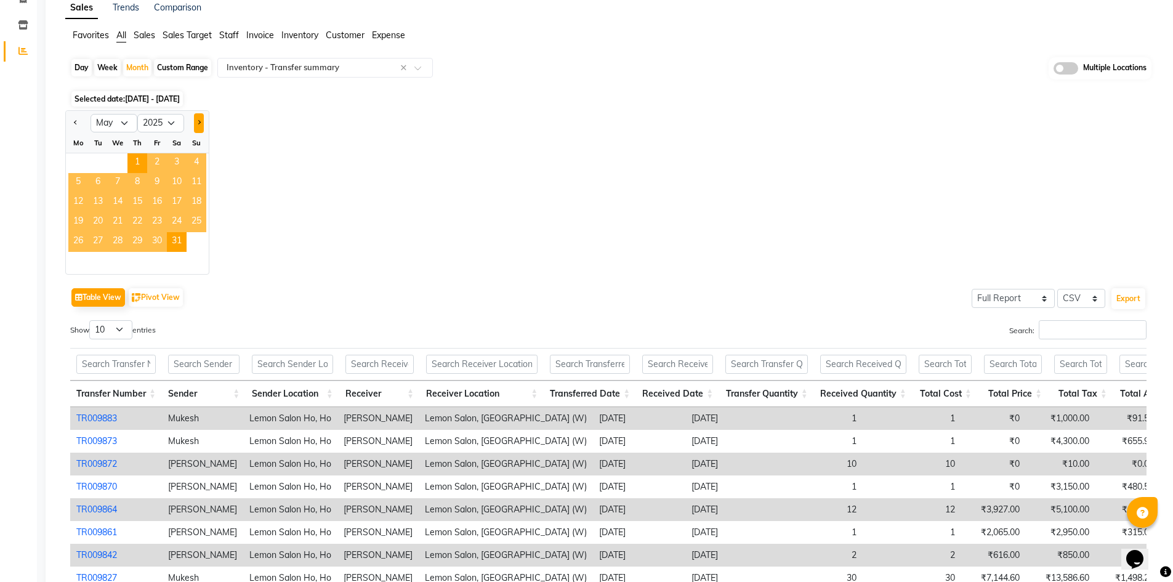
click at [196, 121] on button "Next month" at bounding box center [199, 123] width 10 height 20
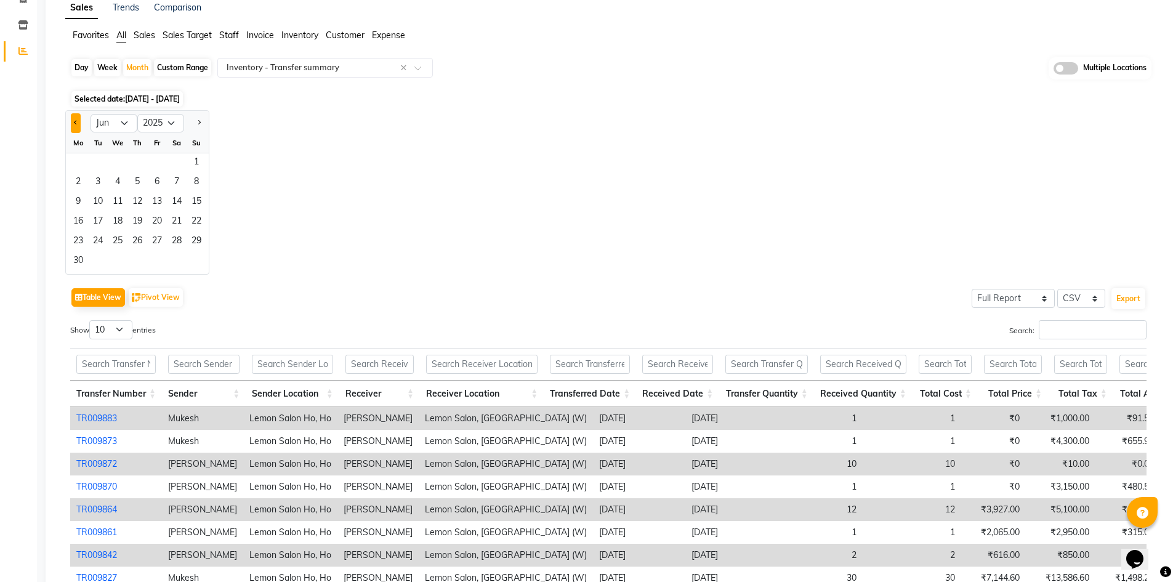
click at [74, 125] on button "Previous month" at bounding box center [76, 123] width 10 height 20
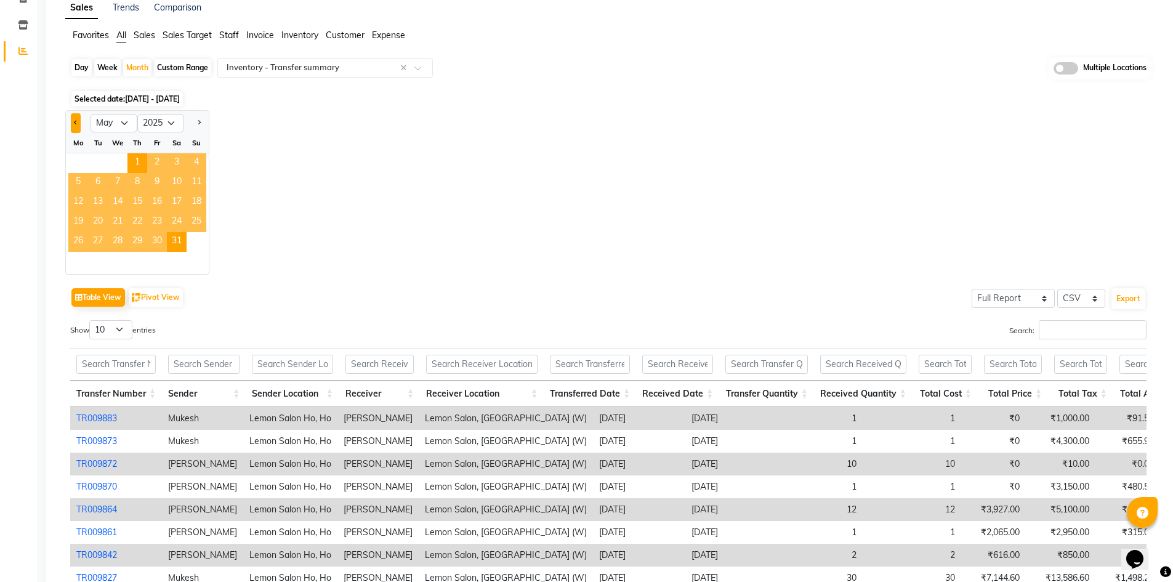
click at [74, 125] on button "Previous month" at bounding box center [76, 123] width 10 height 20
select select "4"
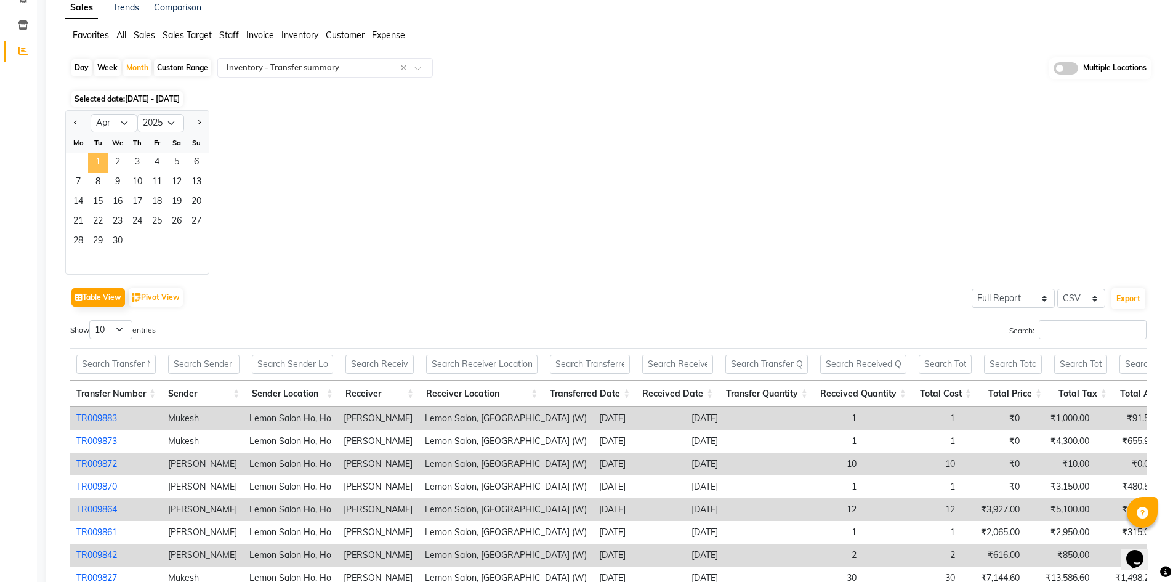
click at [100, 158] on span "1" at bounding box center [98, 163] width 20 height 20
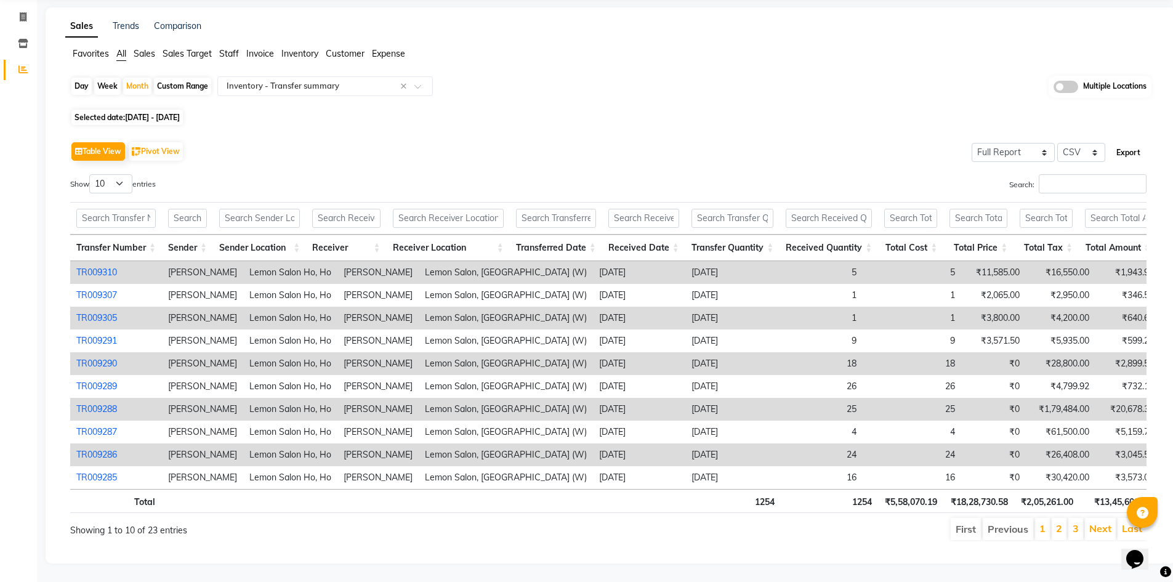
click at [1128, 142] on button "Export" at bounding box center [1129, 152] width 34 height 21
click at [141, 78] on div "Month" at bounding box center [137, 86] width 28 height 17
select select "4"
select select "2025"
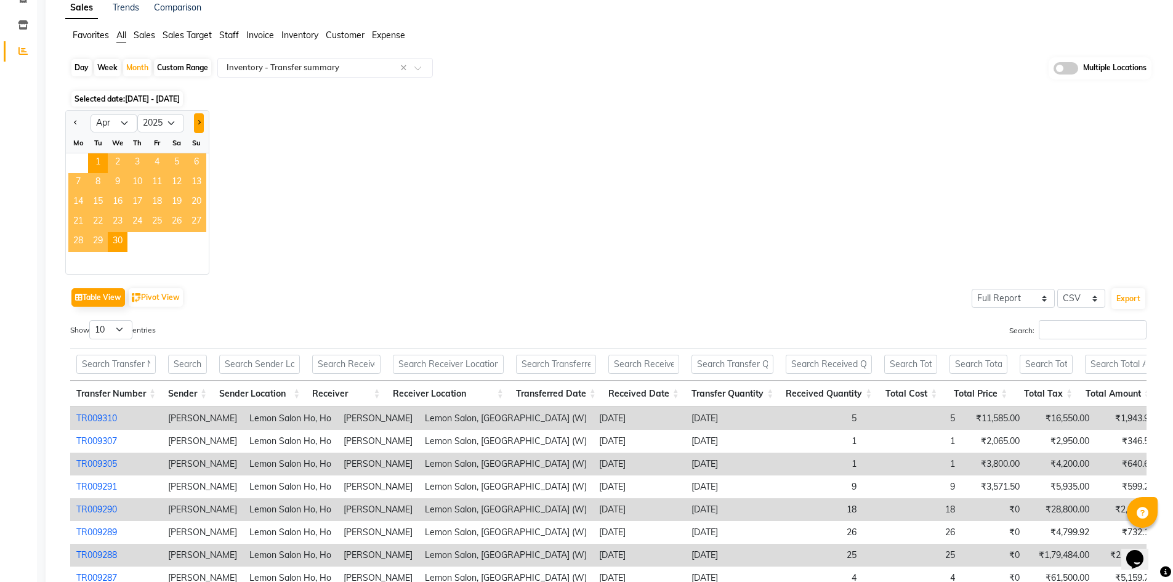
click at [196, 123] on button "Next month" at bounding box center [199, 123] width 10 height 20
select select "5"
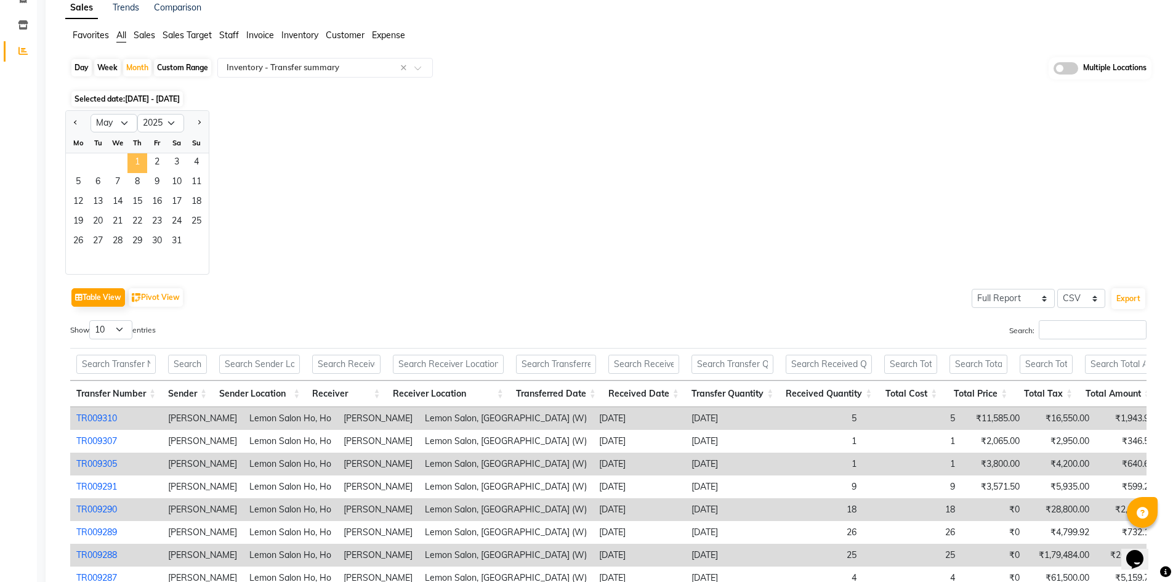
click at [139, 162] on span "1" at bounding box center [137, 163] width 20 height 20
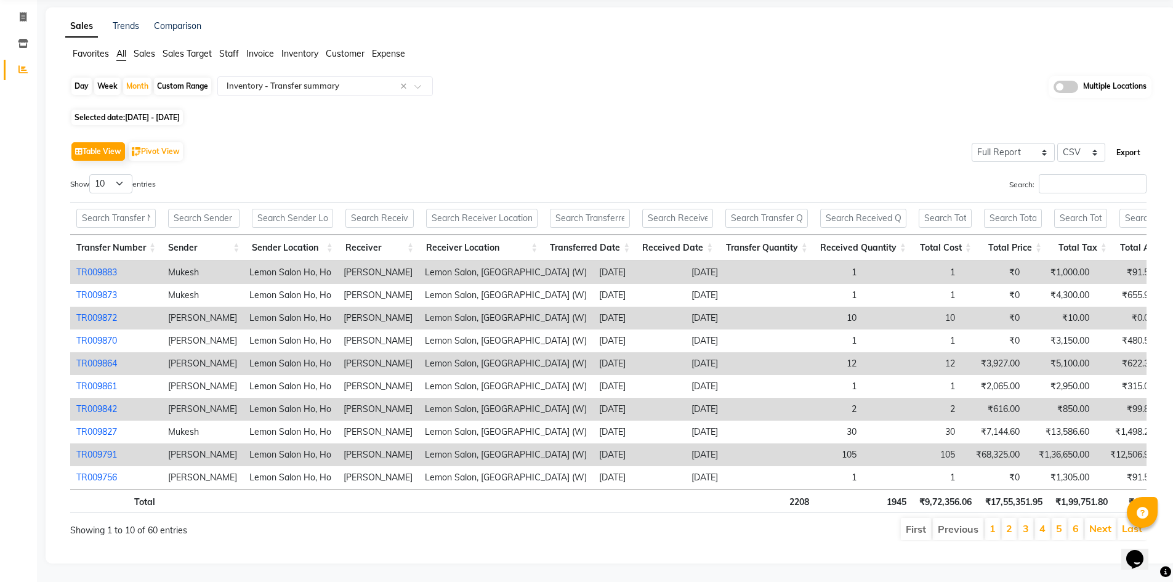
click at [1124, 142] on button "Export" at bounding box center [1129, 152] width 34 height 21
click at [142, 78] on div "Month" at bounding box center [137, 86] width 28 height 17
select select "5"
select select "2025"
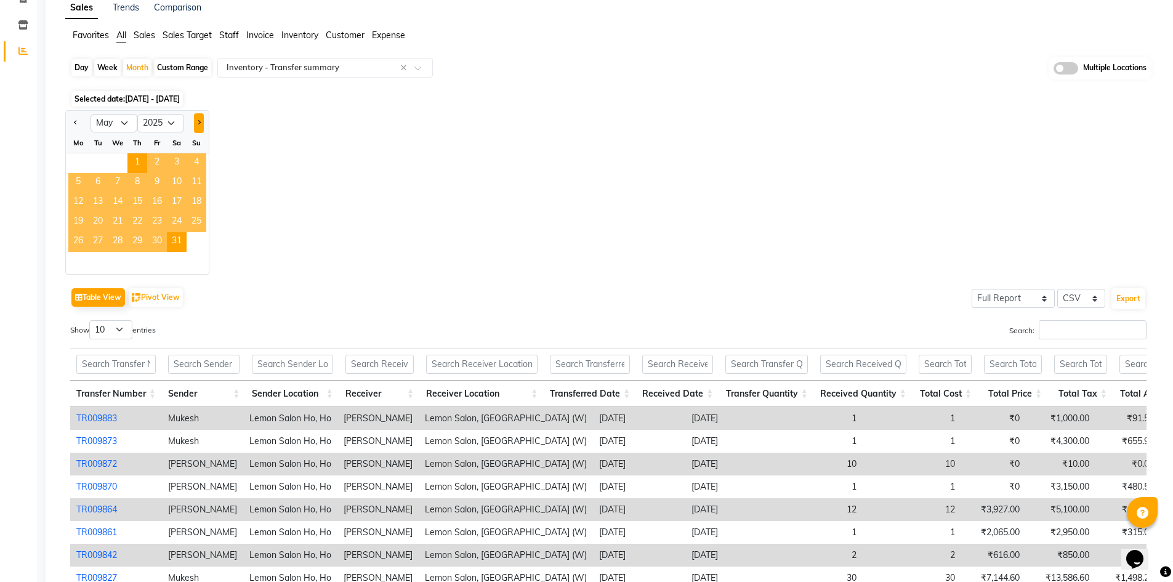
click at [200, 122] on span "Next month" at bounding box center [198, 122] width 4 height 4
select select "6"
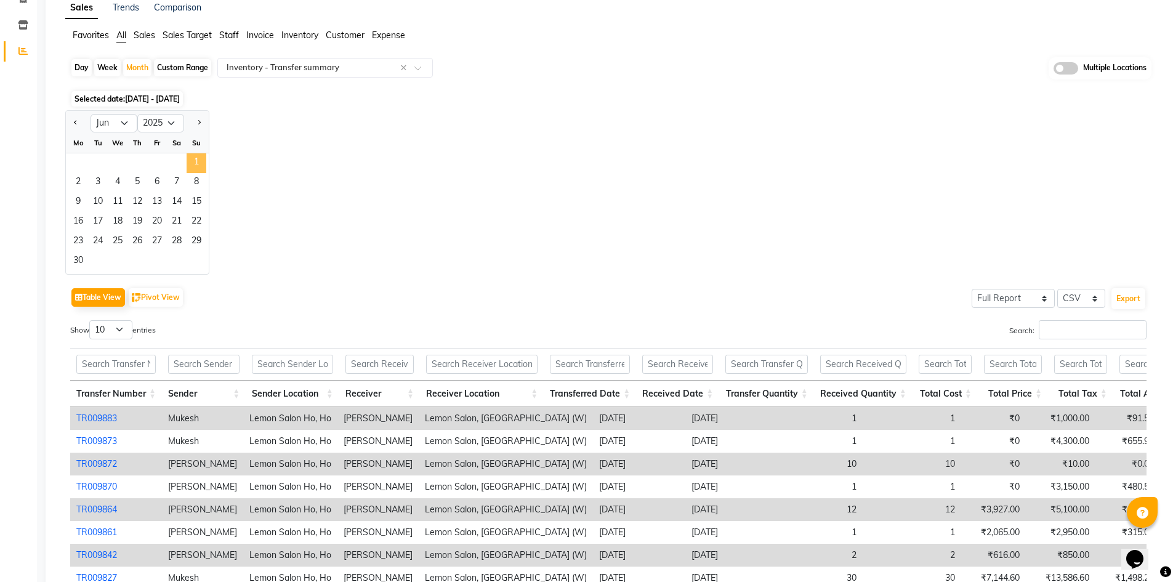
click at [197, 165] on span "1" at bounding box center [197, 163] width 20 height 20
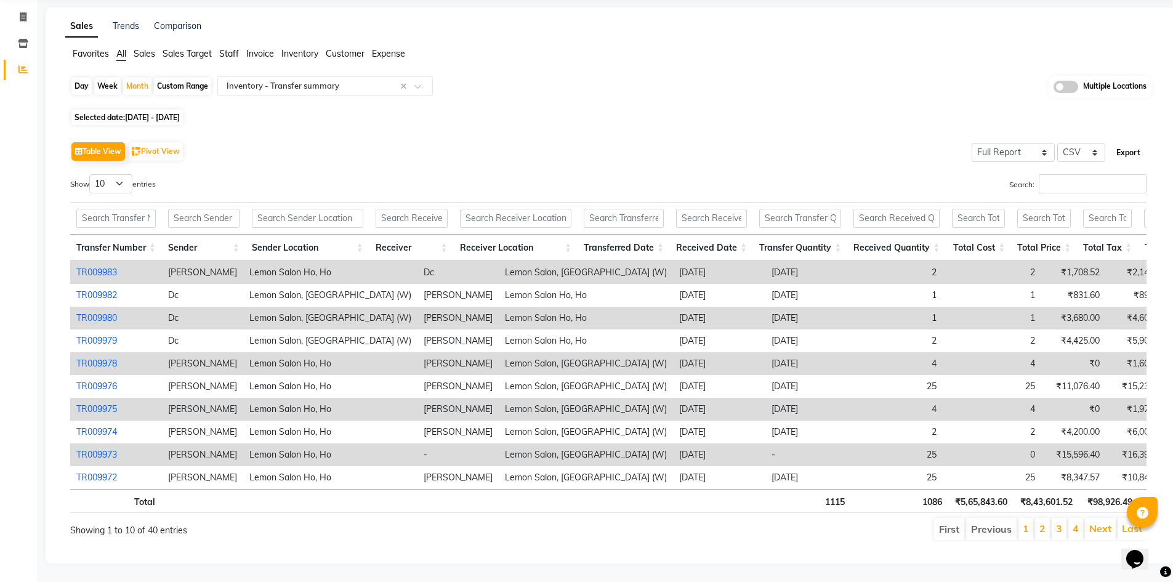
click at [1132, 142] on button "Export" at bounding box center [1129, 152] width 34 height 21
click at [143, 78] on div "Month" at bounding box center [137, 86] width 28 height 17
select select "6"
select select "2025"
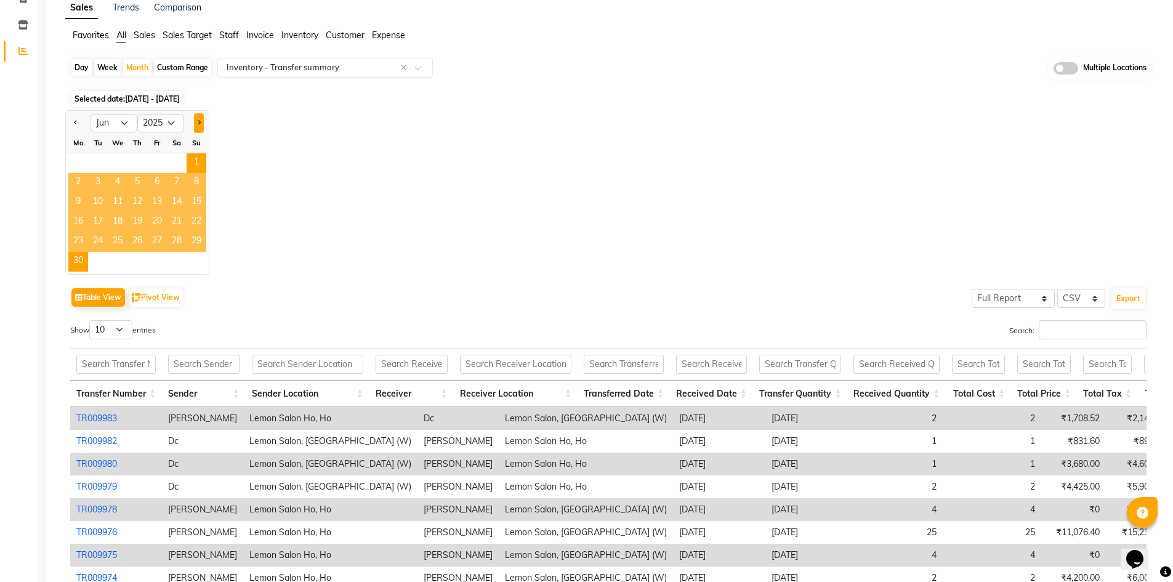
click at [199, 119] on button "Next month" at bounding box center [199, 123] width 10 height 20
select select "7"
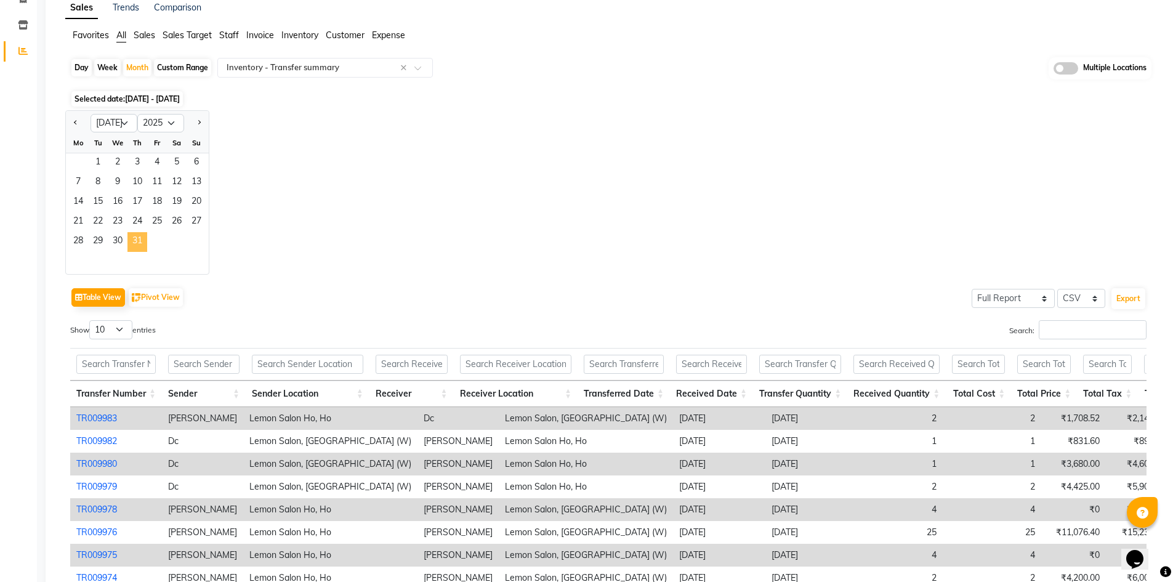
click at [137, 240] on span "31" at bounding box center [137, 242] width 20 height 20
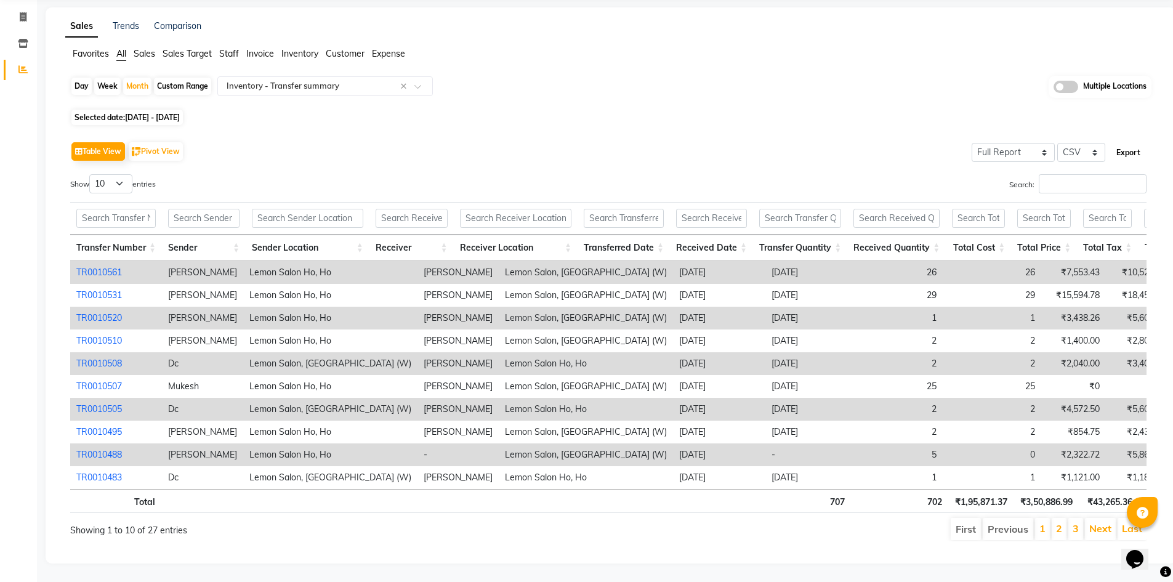
click at [1127, 142] on button "Export" at bounding box center [1129, 152] width 34 height 21
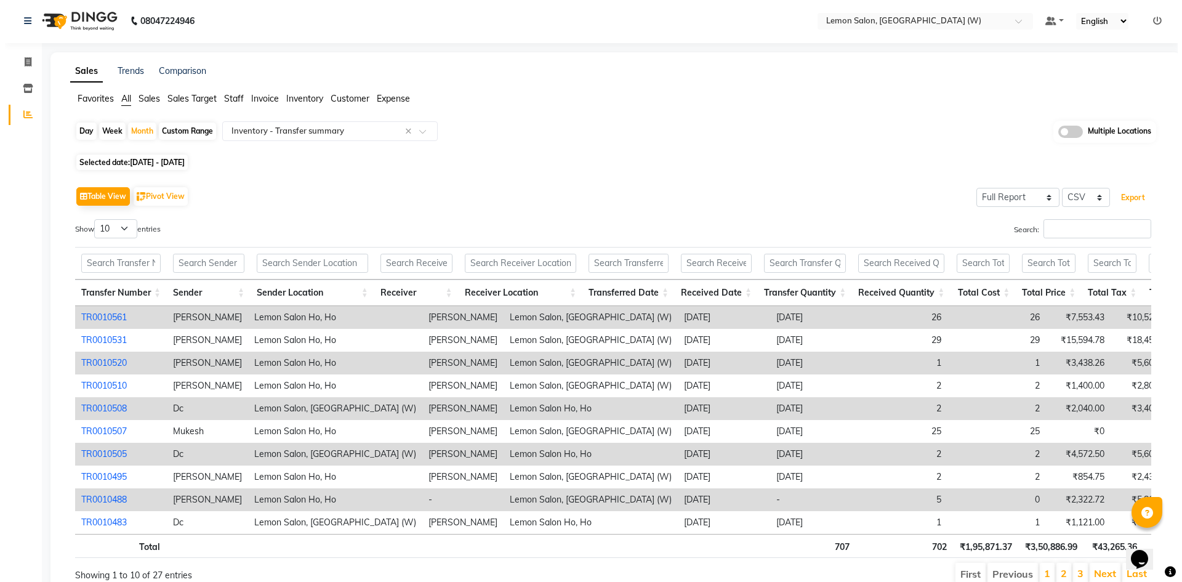
scroll to position [0, 0]
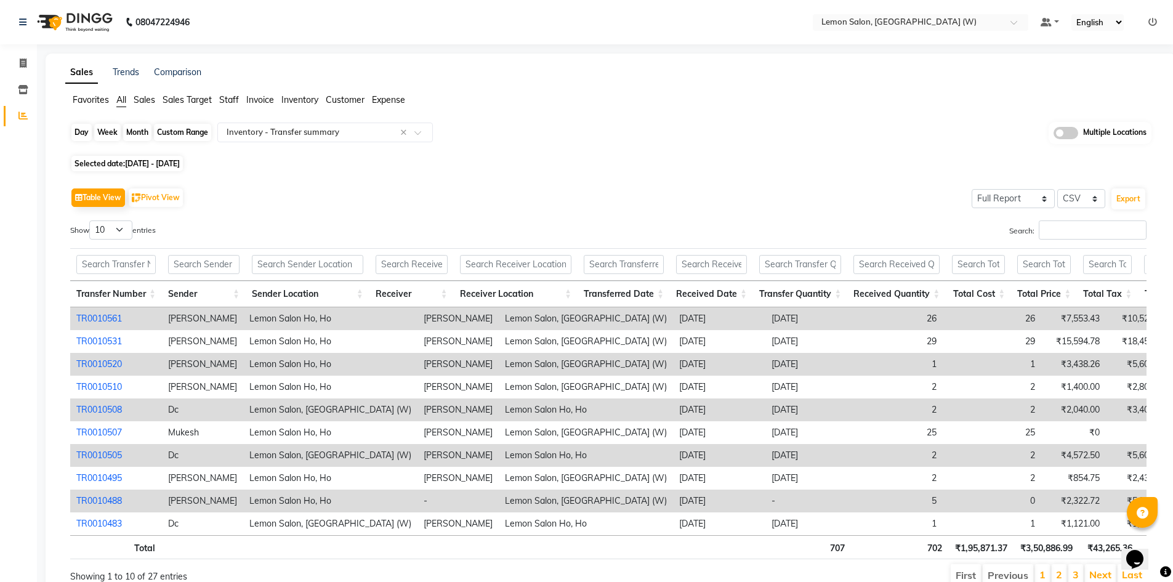
click at [143, 134] on div "Month" at bounding box center [137, 132] width 28 height 17
select select "7"
select select "2025"
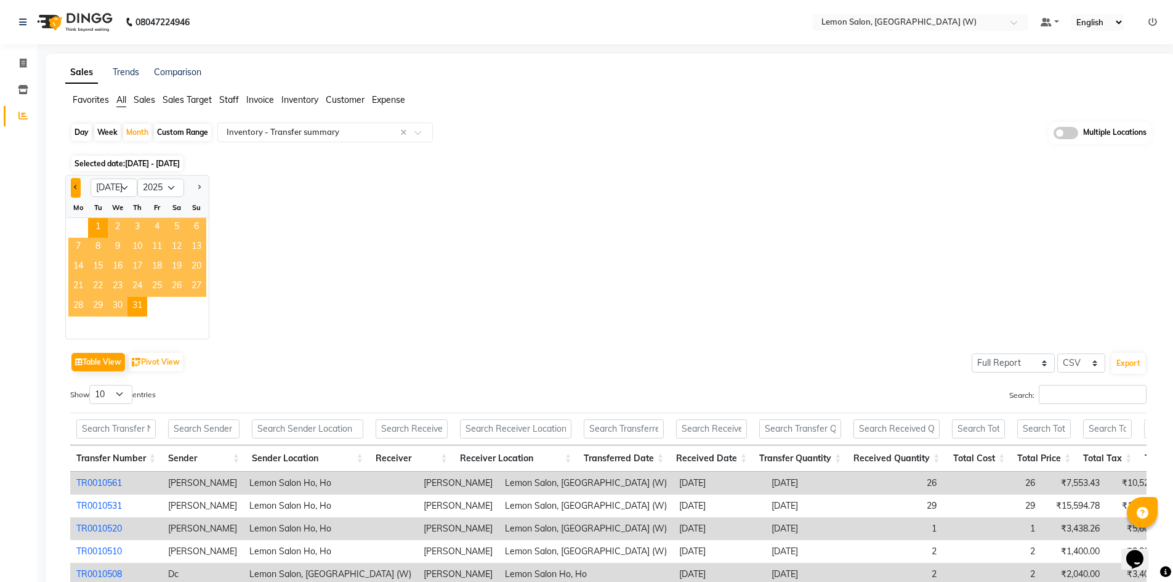
click at [76, 189] on button "Previous month" at bounding box center [76, 188] width 10 height 20
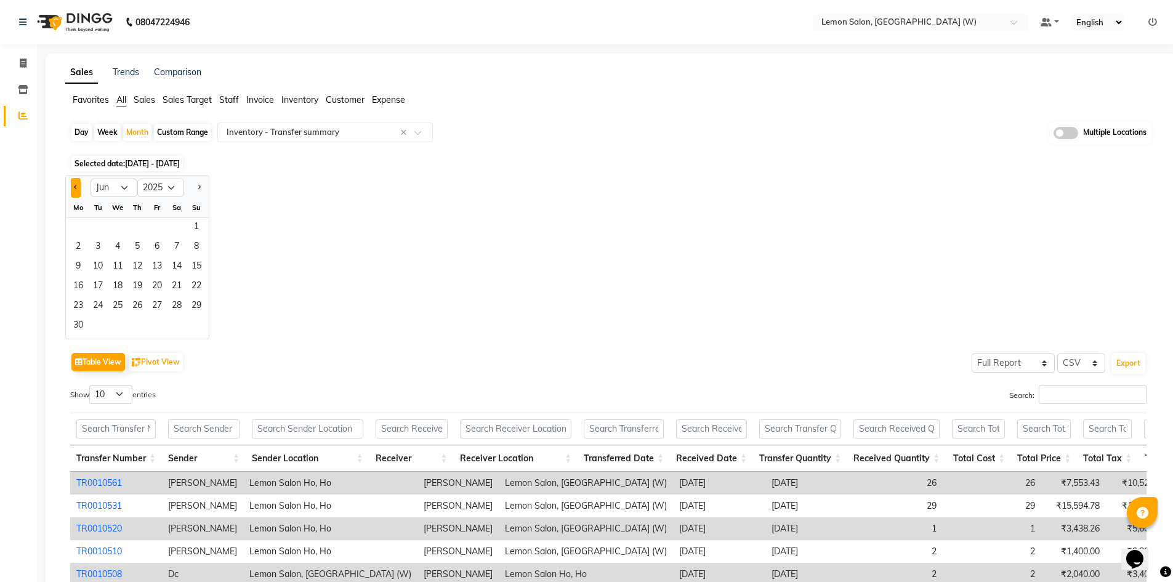
click at [76, 189] on button "Previous month" at bounding box center [76, 188] width 10 height 20
select select "4"
click at [92, 227] on span "1" at bounding box center [98, 228] width 20 height 20
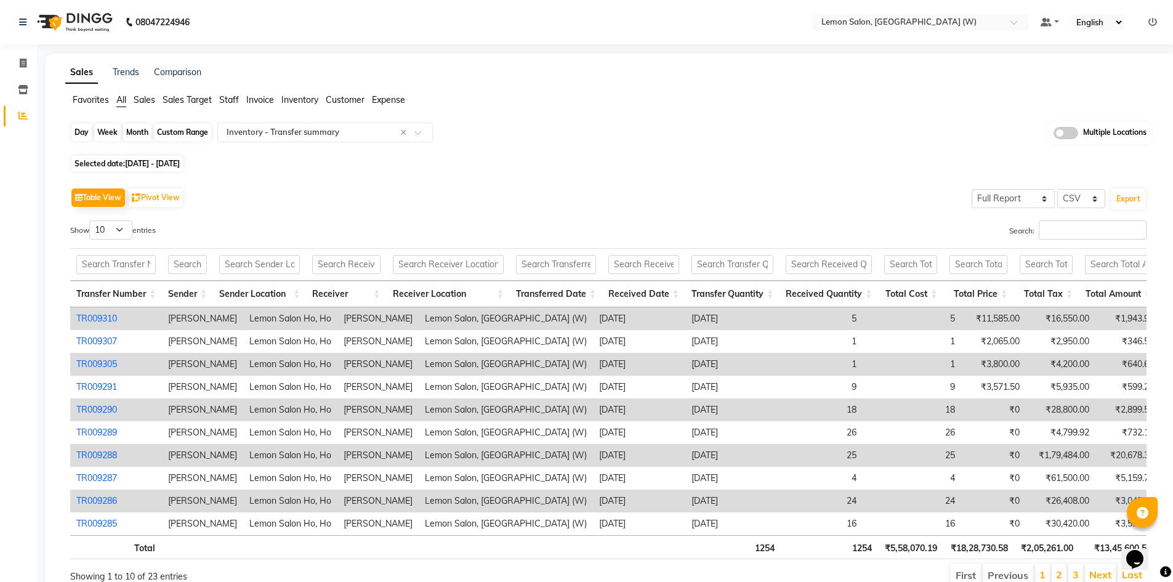
click at [139, 128] on div "Month" at bounding box center [137, 132] width 28 height 17
select select "4"
select select "2025"
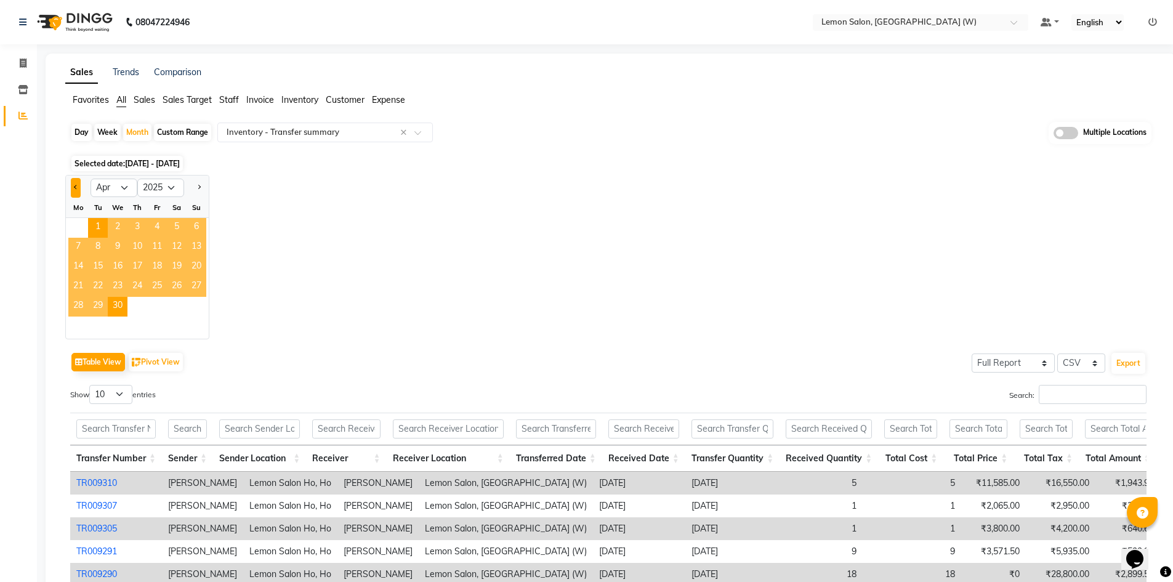
click at [73, 186] on button "Previous month" at bounding box center [76, 188] width 10 height 20
select select "3"
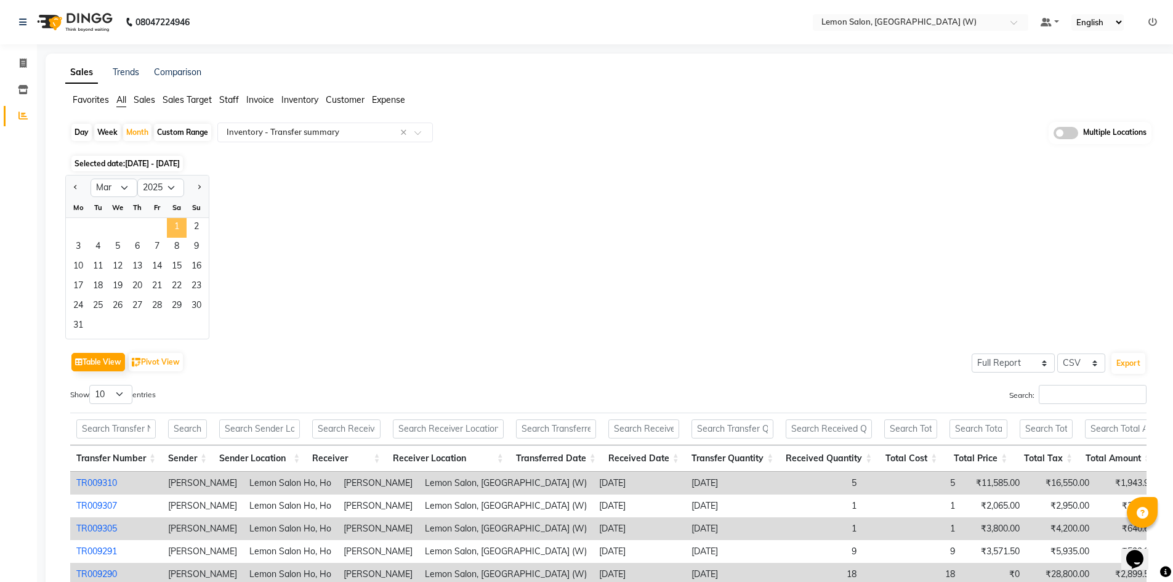
click at [177, 222] on span "1" at bounding box center [177, 228] width 20 height 20
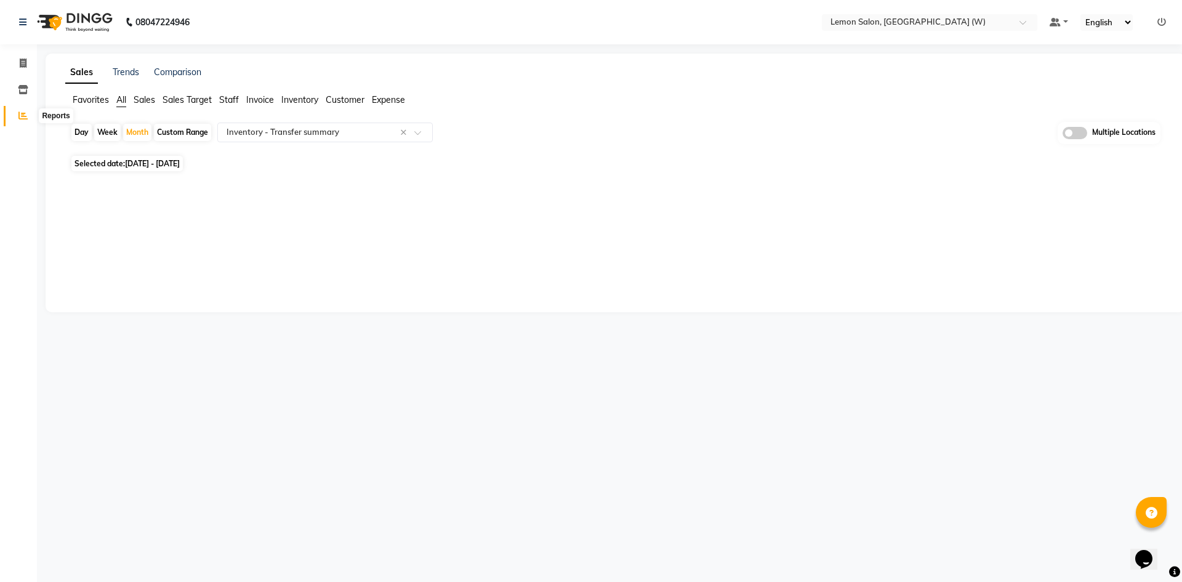
click at [21, 118] on icon at bounding box center [22, 115] width 9 height 9
click at [83, 129] on div "Day" at bounding box center [81, 132] width 20 height 17
select select "3"
select select "2025"
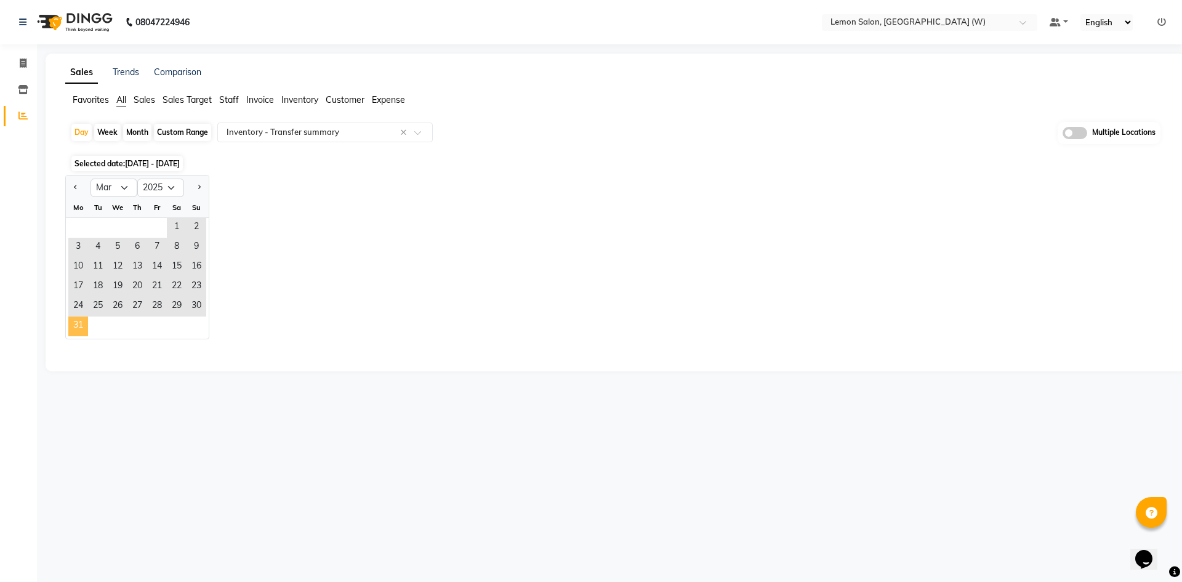
click at [85, 327] on span "31" at bounding box center [78, 327] width 20 height 20
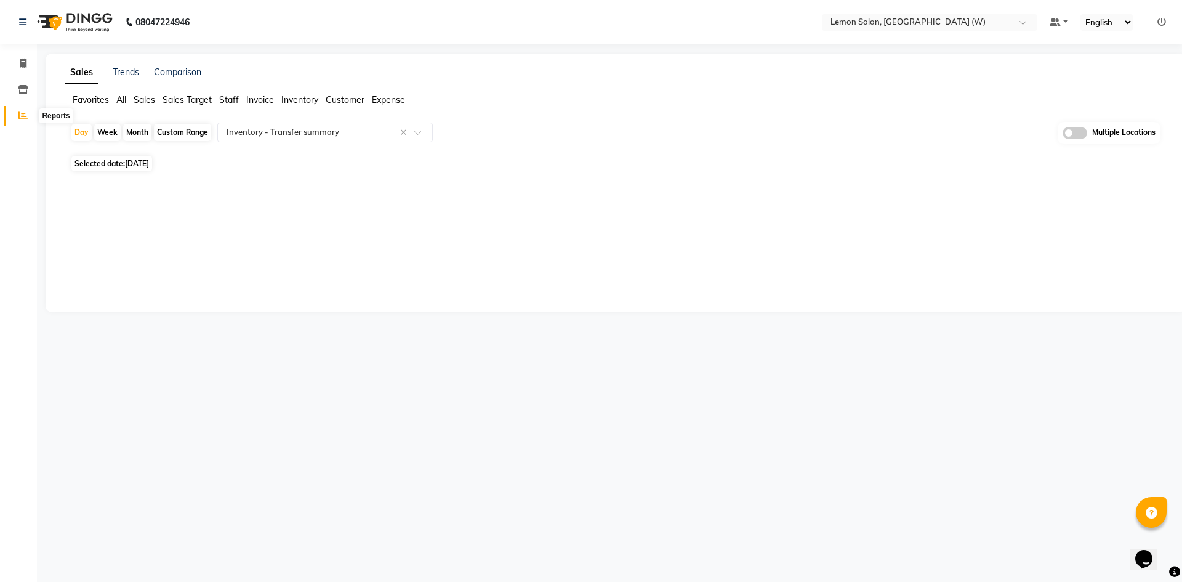
click at [21, 112] on icon at bounding box center [22, 115] width 9 height 9
click at [26, 115] on icon at bounding box center [22, 115] width 9 height 9
click at [84, 132] on div "Day" at bounding box center [81, 132] width 20 height 17
select select "3"
select select "2025"
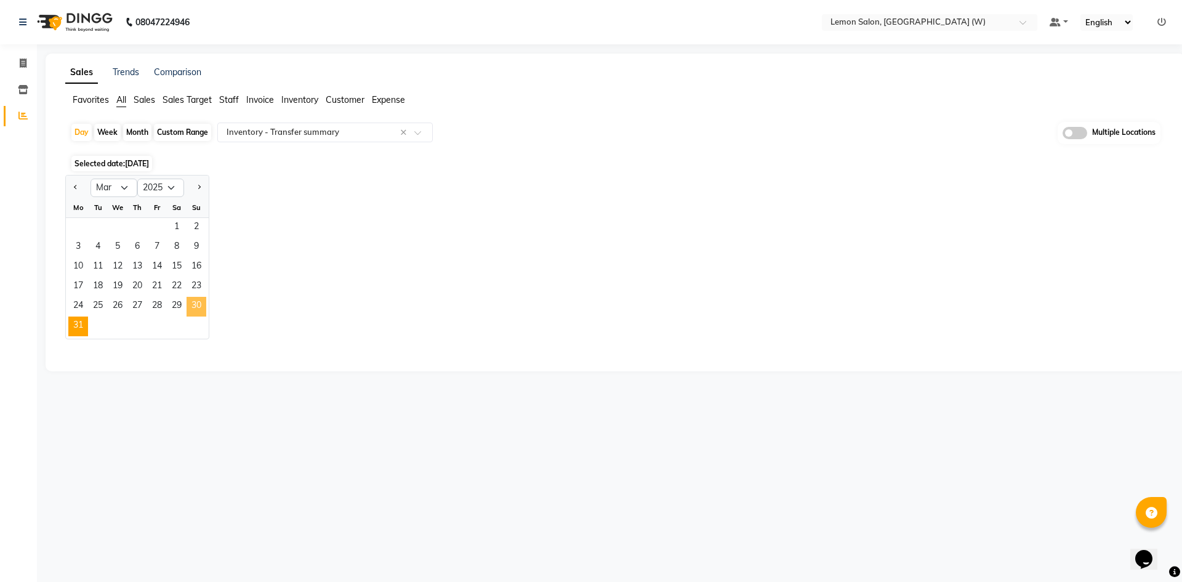
click at [201, 307] on span "30" at bounding box center [197, 307] width 20 height 20
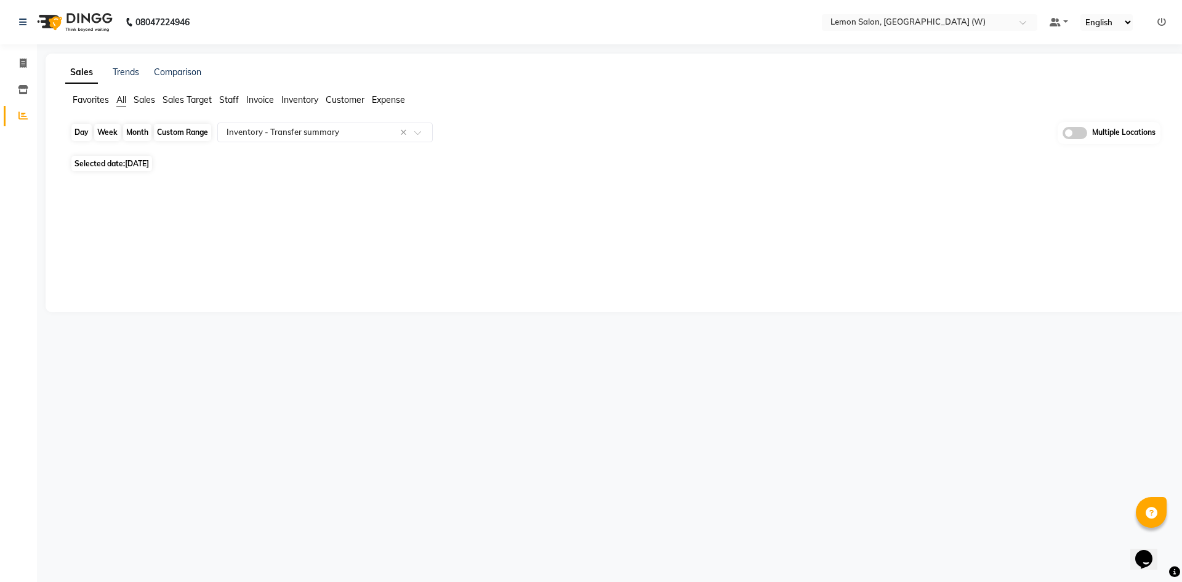
click at [77, 127] on div "Day" at bounding box center [81, 132] width 20 height 17
select select "3"
select select "2025"
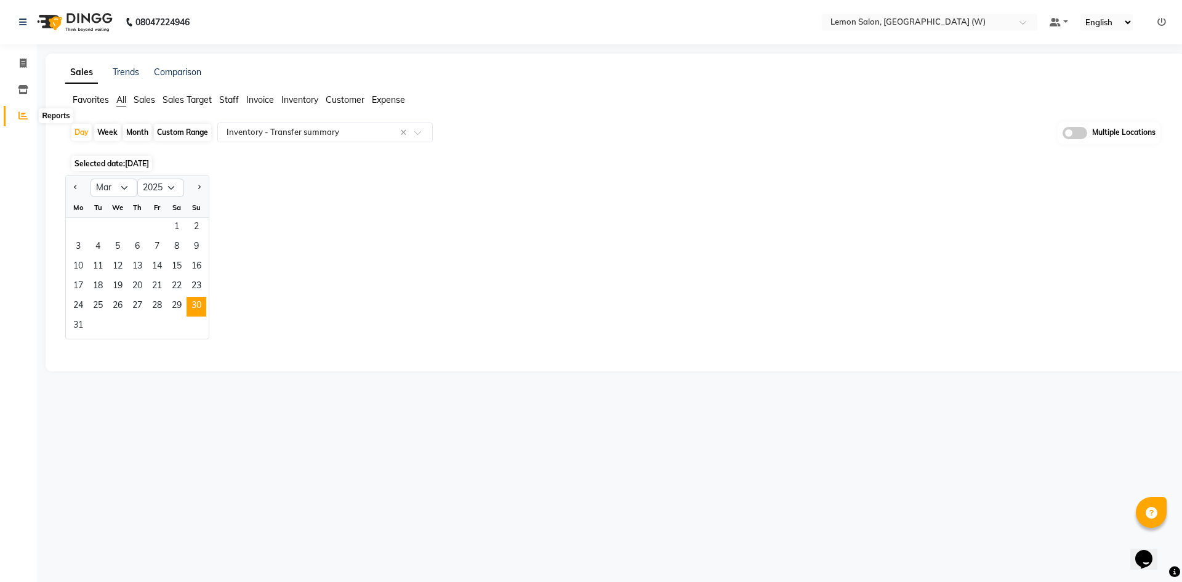
click at [29, 119] on span at bounding box center [23, 116] width 22 height 14
click at [78, 131] on div "Day" at bounding box center [81, 132] width 20 height 17
